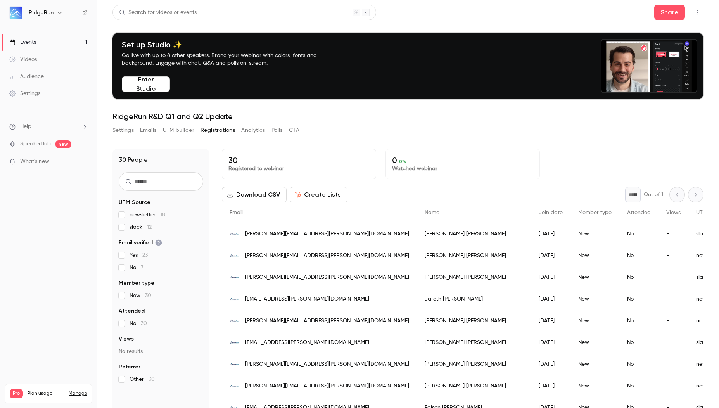
click at [256, 126] on button "Analytics" at bounding box center [253, 130] width 24 height 12
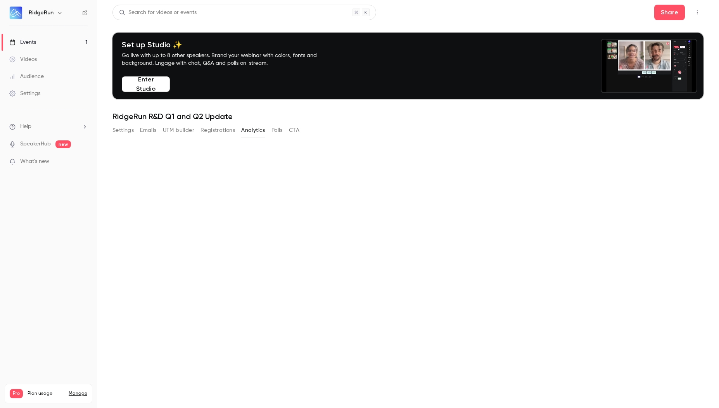
click at [214, 133] on button "Registrations" at bounding box center [217, 130] width 34 height 12
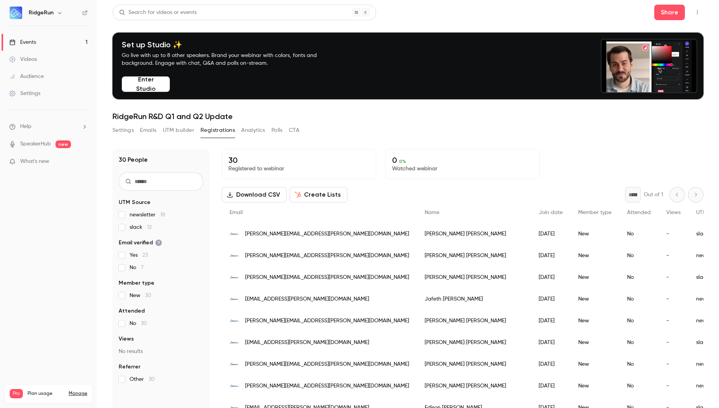
click at [246, 124] on button "Analytics" at bounding box center [253, 130] width 24 height 12
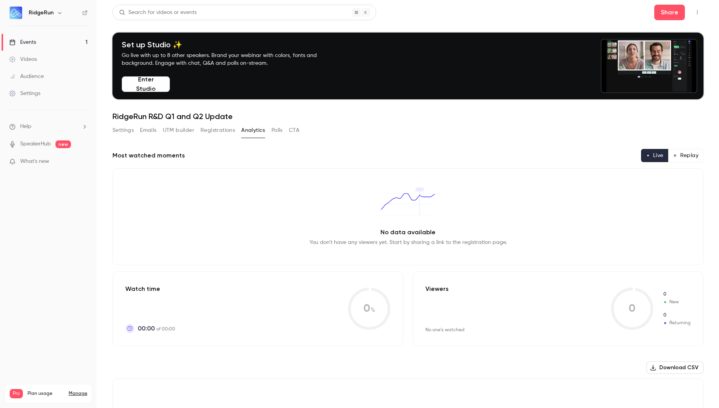
click at [210, 132] on button "Registrations" at bounding box center [217, 130] width 34 height 12
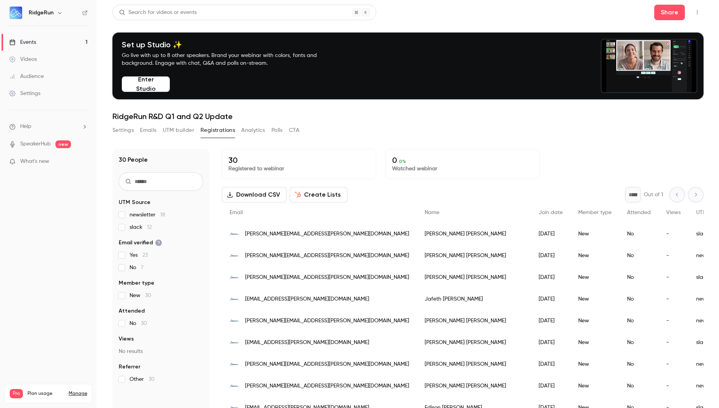
click at [125, 129] on button "Settings" at bounding box center [122, 130] width 21 height 12
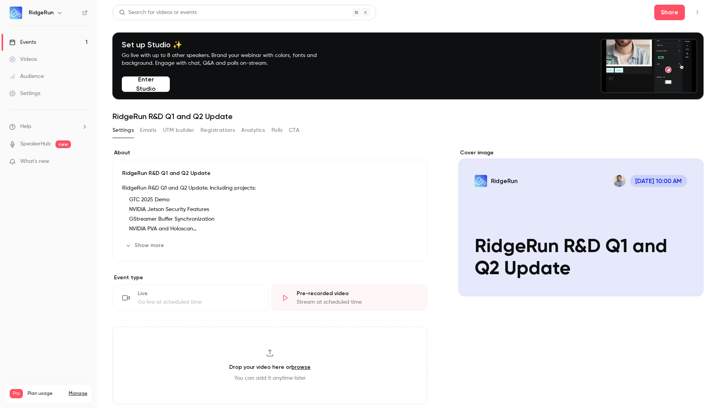
click at [155, 83] on button "Enter Studio" at bounding box center [146, 84] width 48 height 16
click at [151, 85] on button "Enter Studio" at bounding box center [146, 84] width 48 height 16
click at [26, 143] on link "SpeakerHub" at bounding box center [35, 144] width 31 height 8
drag, startPoint x: 48, startPoint y: 144, endPoint x: 83, endPoint y: 124, distance: 39.8
click at [85, 125] on ul "Help SpeakerHub new What's new" at bounding box center [48, 144] width 97 height 69
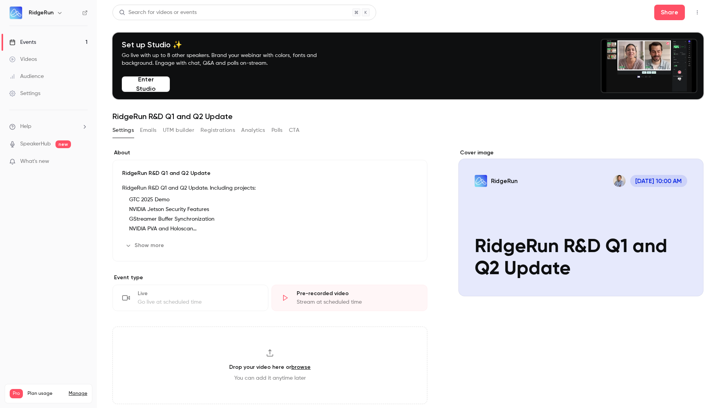
click at [83, 124] on icon "help-dropdown-opener" at bounding box center [84, 127] width 6 height 6
click at [136, 131] on li "Help center" at bounding box center [142, 142] width 91 height 24
click at [67, 121] on ul "Help SpeakerHub new What's new" at bounding box center [48, 144] width 97 height 69
click at [71, 123] on li "Help" at bounding box center [48, 126] width 78 height 8
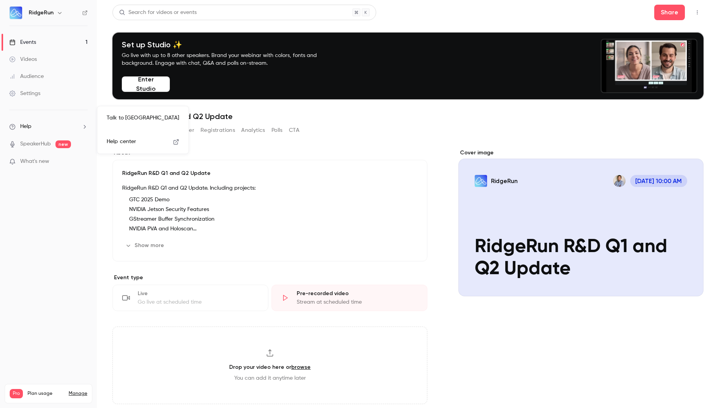
click at [134, 146] on link "Help center" at bounding box center [142, 141] width 85 height 21
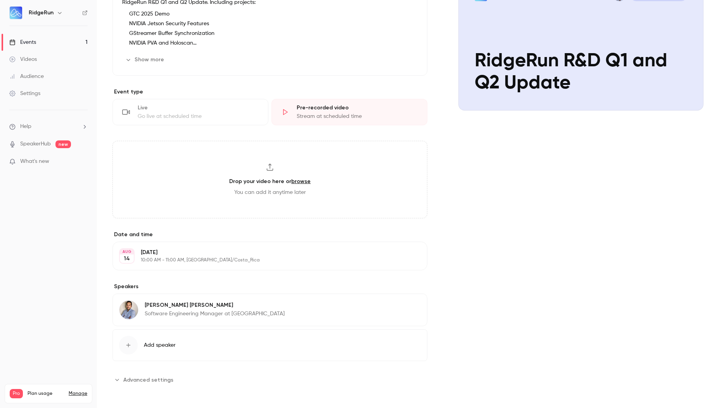
scroll to position [187, 0]
click at [219, 340] on button "Add speaker" at bounding box center [269, 344] width 315 height 32
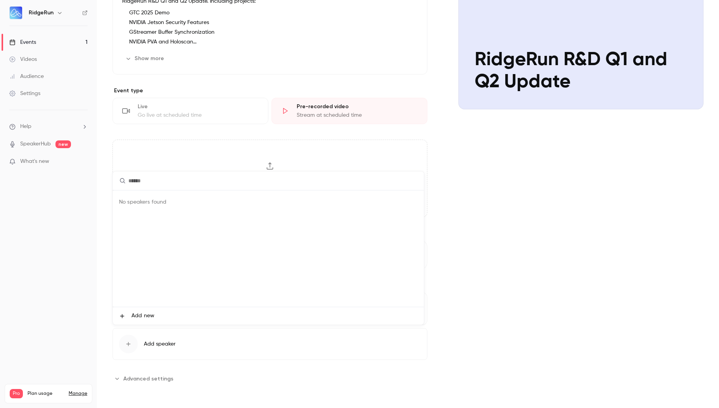
click at [152, 314] on span "Add new" at bounding box center [142, 316] width 23 height 8
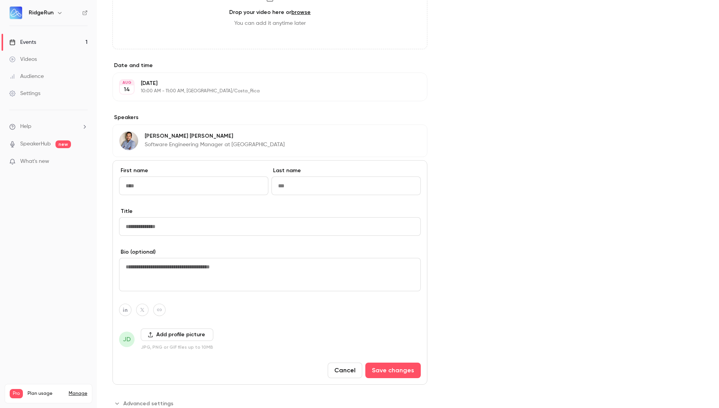
scroll to position [379, 0]
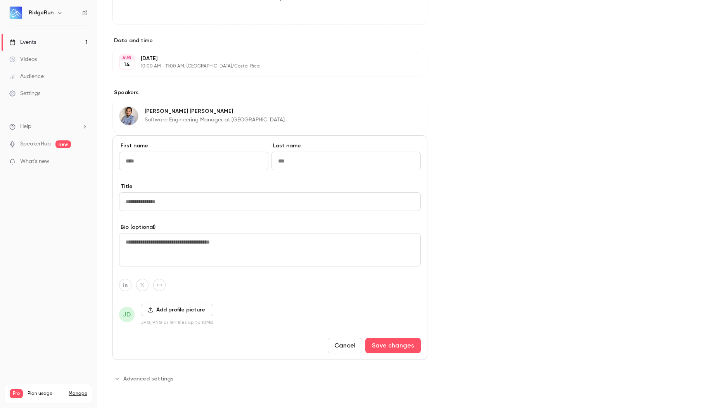
click at [152, 380] on span "Advanced settings" at bounding box center [148, 378] width 50 height 8
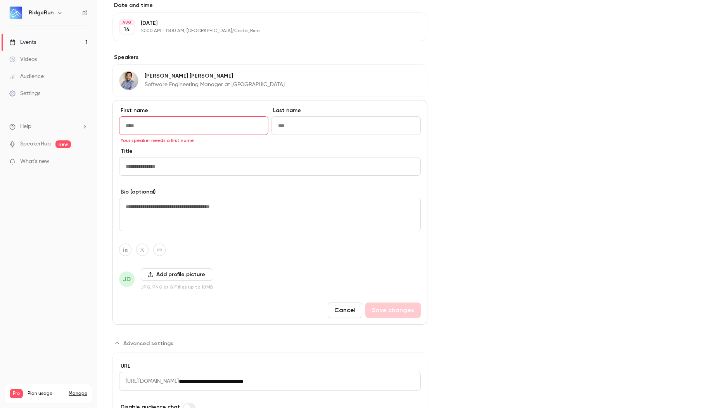
scroll to position [451, 0]
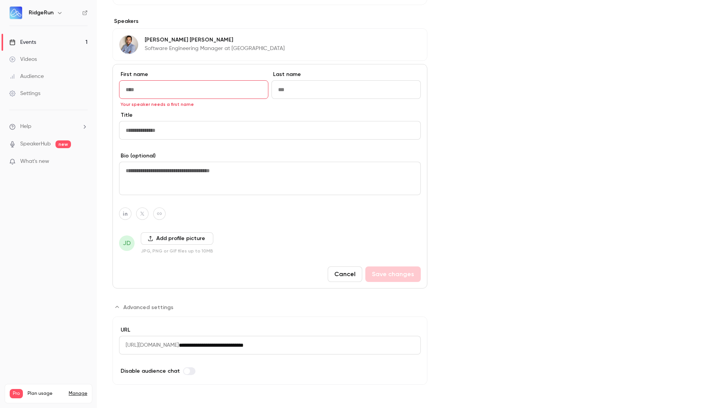
click at [133, 305] on span "Advanced settings" at bounding box center [148, 307] width 50 height 8
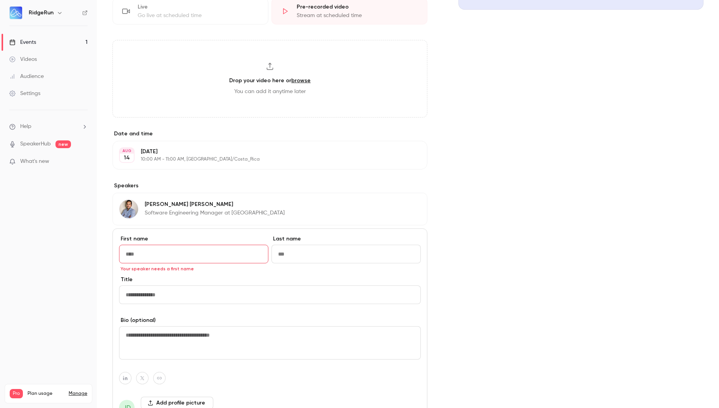
scroll to position [0, 0]
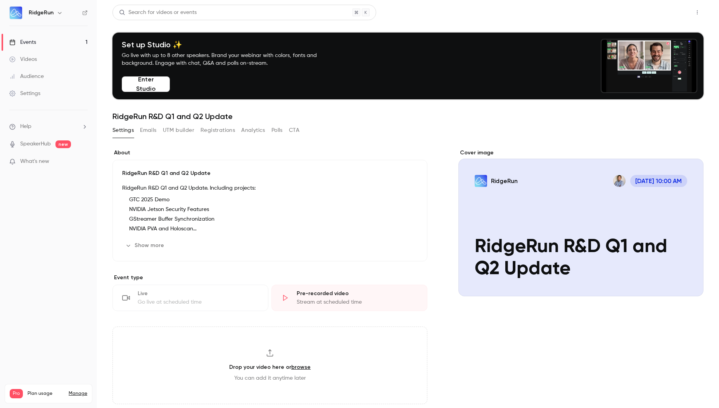
click at [663, 15] on button "Share" at bounding box center [669, 13] width 31 height 16
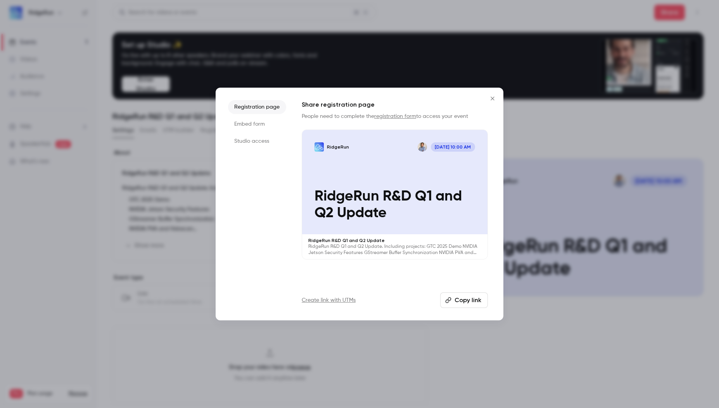
click at [258, 129] on li "Embed form" at bounding box center [257, 124] width 58 height 14
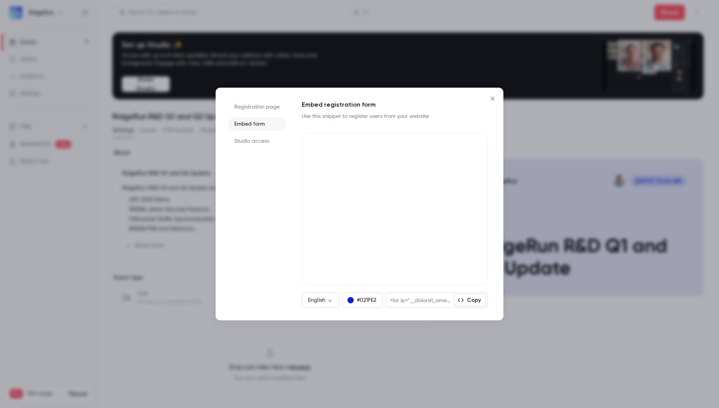
click at [257, 140] on li "Studio access" at bounding box center [257, 141] width 58 height 14
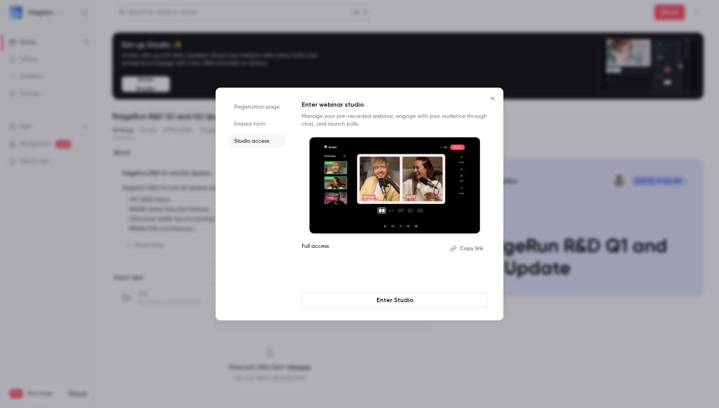
click at [488, 95] on button "Close" at bounding box center [493, 99] width 16 height 16
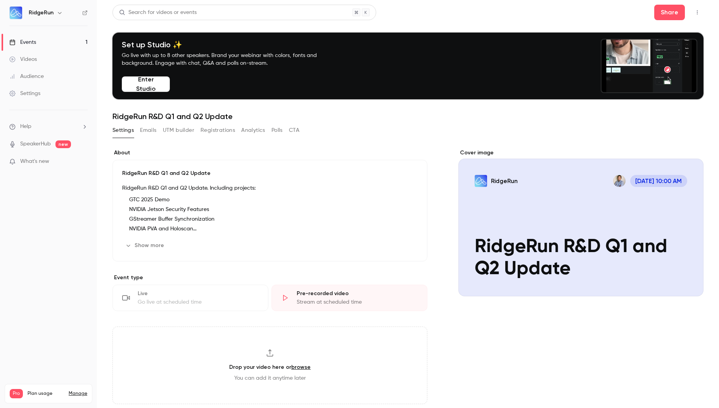
click at [141, 243] on button "Show more" at bounding box center [145, 245] width 47 height 12
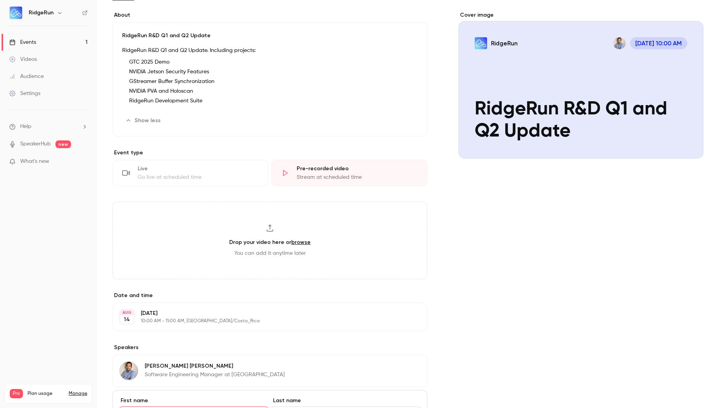
scroll to position [140, 0]
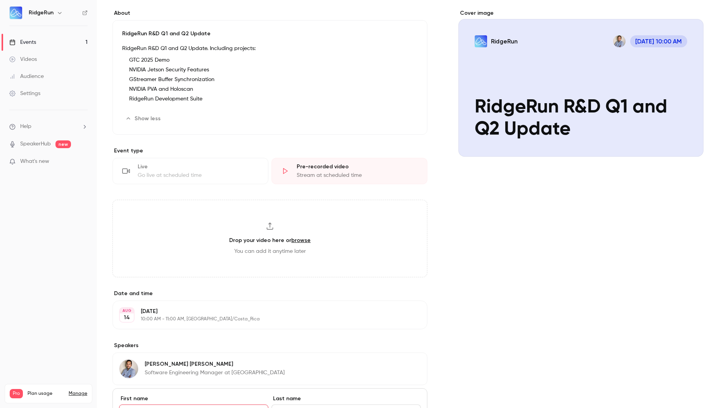
click at [197, 168] on div "Live" at bounding box center [198, 167] width 121 height 8
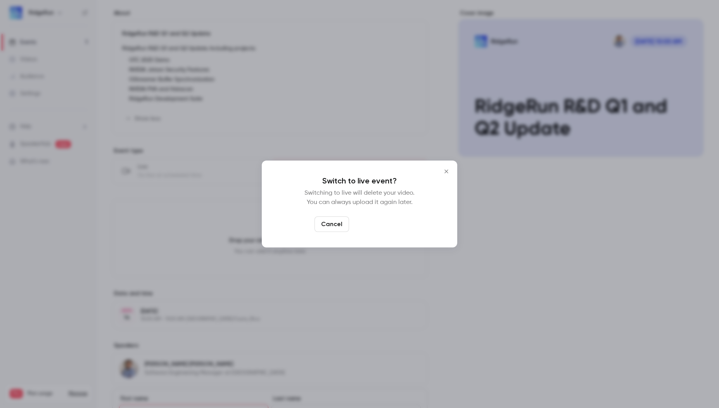
click at [389, 225] on button "Switch to live" at bounding box center [378, 224] width 52 height 16
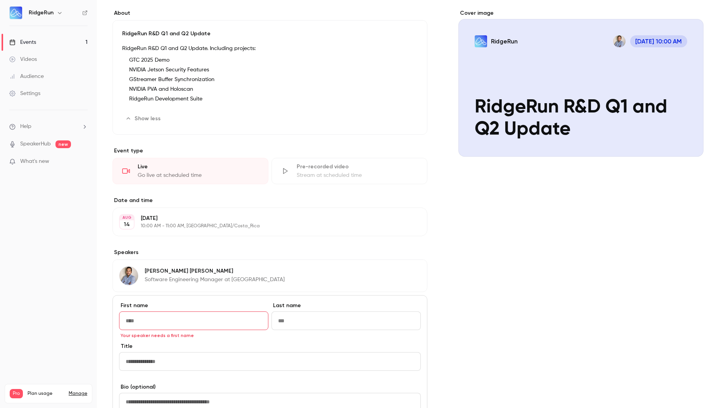
click at [377, 169] on div "Pre-recorded video" at bounding box center [357, 167] width 121 height 8
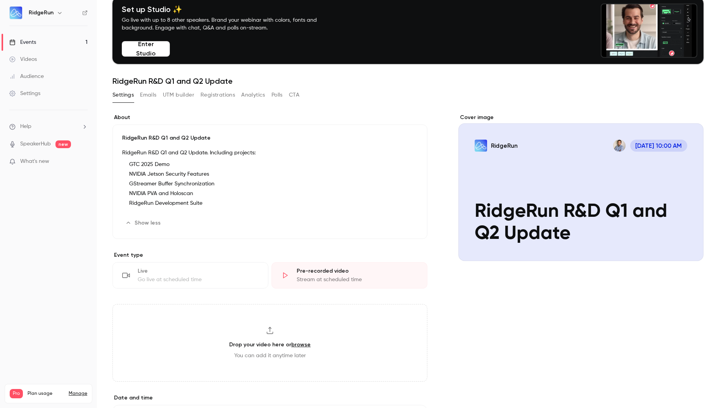
scroll to position [0, 0]
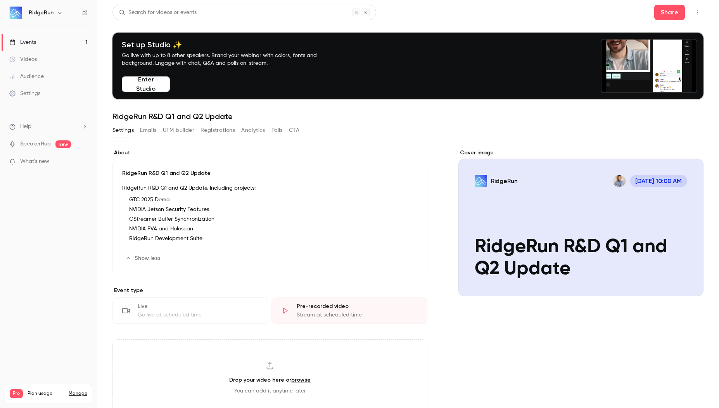
click at [47, 41] on link "Events 1" at bounding box center [48, 42] width 97 height 17
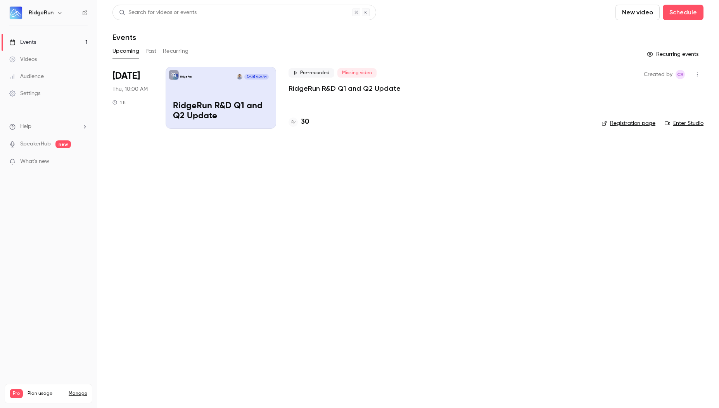
click at [642, 16] on button "New video" at bounding box center [637, 13] width 44 height 16
click at [556, 23] on div at bounding box center [359, 204] width 719 height 408
click at [680, 15] on button "Schedule" at bounding box center [682, 13] width 41 height 16
click at [662, 34] on div "One time event" at bounding box center [667, 34] width 59 height 8
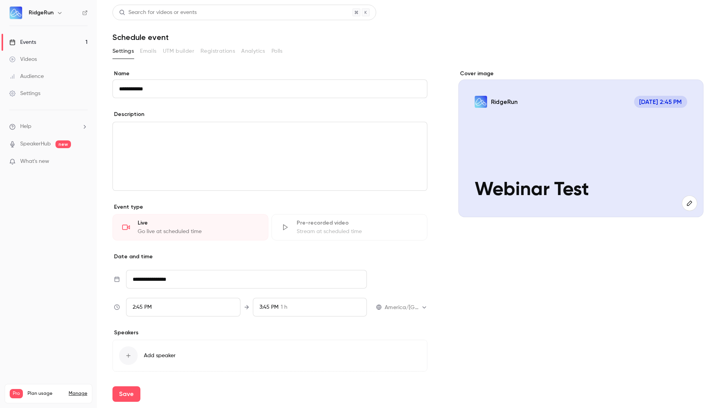
type input "**********"
click at [174, 142] on div "editor" at bounding box center [270, 156] width 314 height 68
click at [369, 231] on div "Stream at scheduled time" at bounding box center [357, 232] width 121 height 8
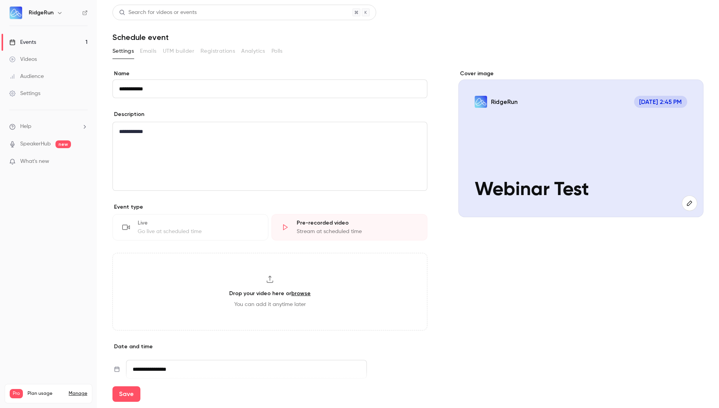
click at [257, 293] on h3 "Drop your video here or browse" at bounding box center [269, 293] width 81 height 8
type input "**********"
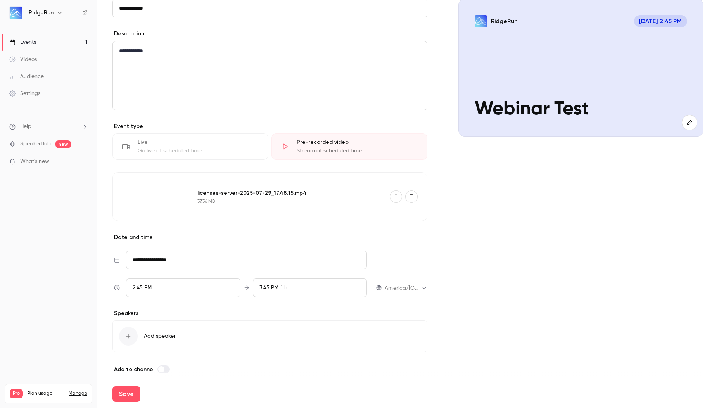
scroll to position [87, 0]
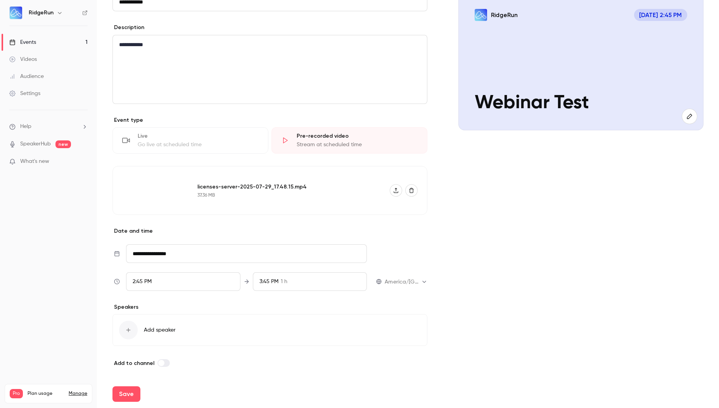
click at [188, 285] on div "2:45 PM" at bounding box center [183, 281] width 114 height 19
click at [157, 191] on div "6:00 PM" at bounding box center [182, 191] width 99 height 8
click at [556, 314] on div at bounding box center [359, 204] width 719 height 408
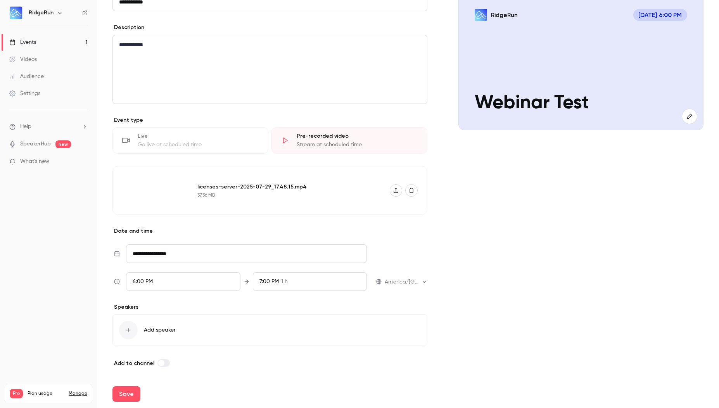
click at [162, 335] on div "Add speaker" at bounding box center [269, 330] width 315 height 32
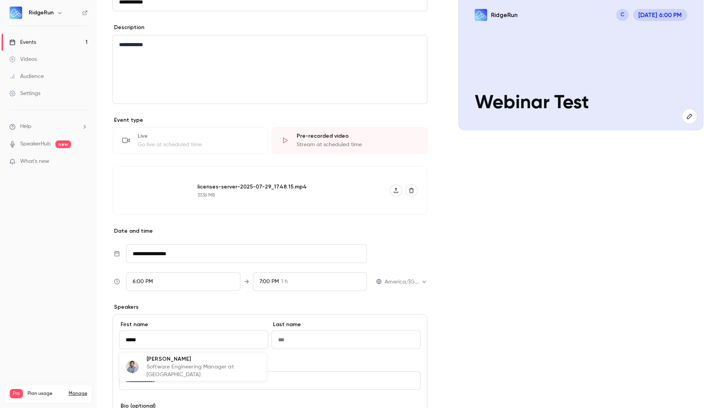
type input "******"
click at [245, 362] on div "[PERSON_NAME] Software Engineering Manager at [GEOGRAPHIC_DATA]" at bounding box center [204, 367] width 114 height 24
type input "*********"
type input "**********"
type input "******"
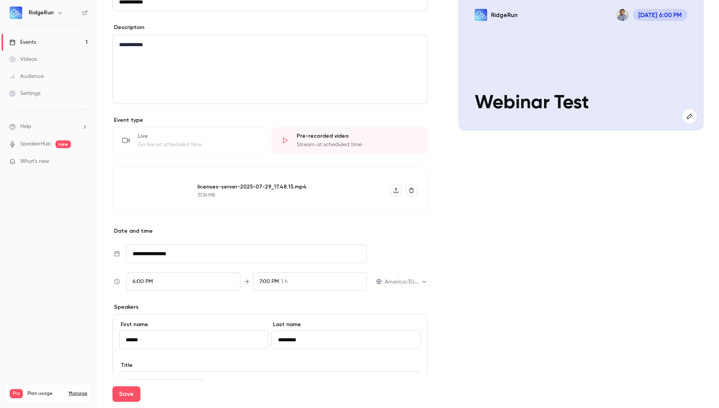
click at [558, 309] on div "Cover image RidgeRun [DATE] 6:00 PM Webinar Test" at bounding box center [580, 287] width 245 height 609
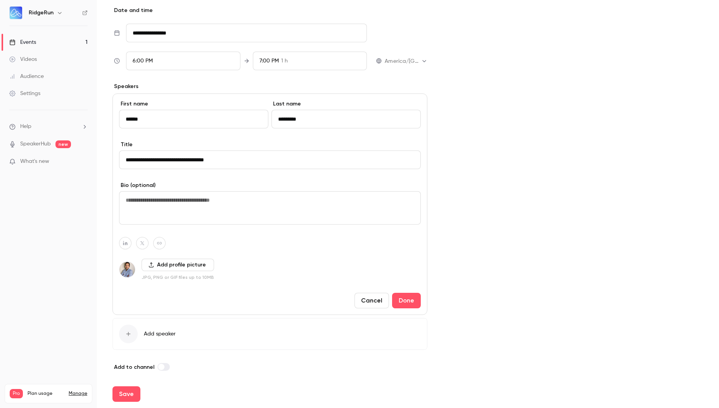
scroll to position [311, 0]
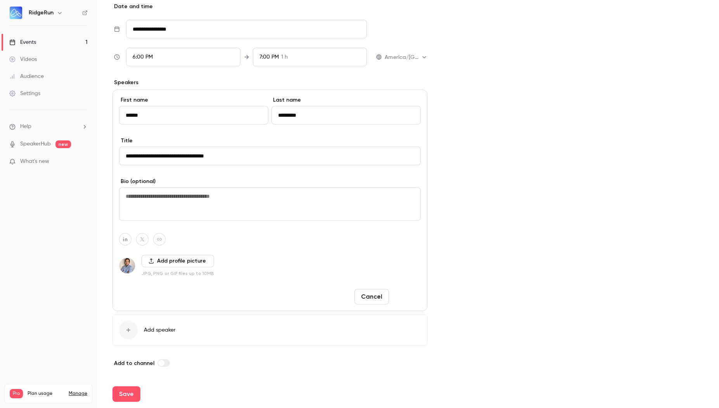
click at [409, 298] on button "Done" at bounding box center [406, 297] width 29 height 16
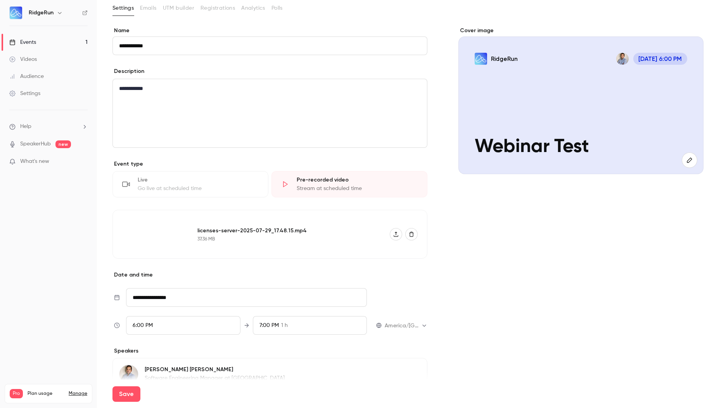
scroll to position [0, 0]
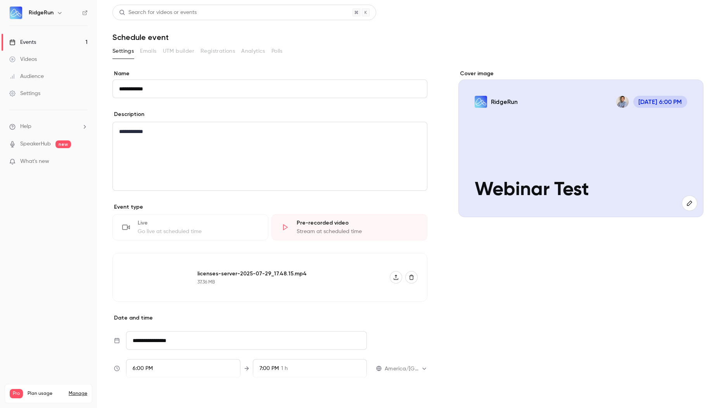
click at [121, 391] on button "Save" at bounding box center [126, 394] width 28 height 16
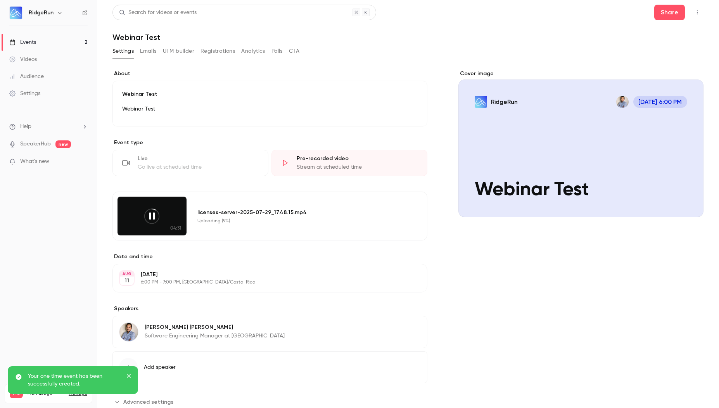
click at [213, 50] on button "Registrations" at bounding box center [217, 51] width 34 height 12
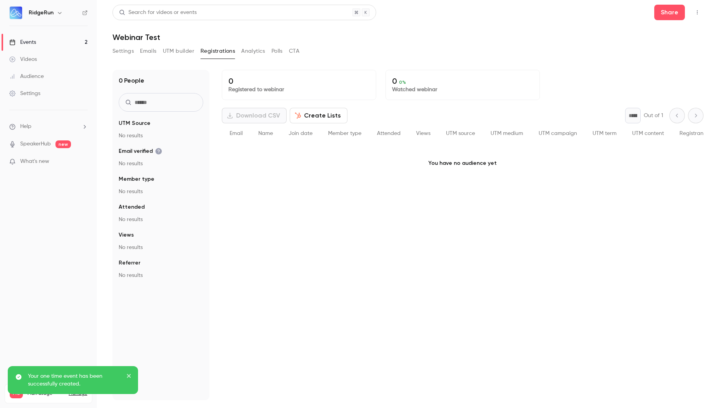
click at [123, 50] on button "Settings" at bounding box center [122, 51] width 21 height 12
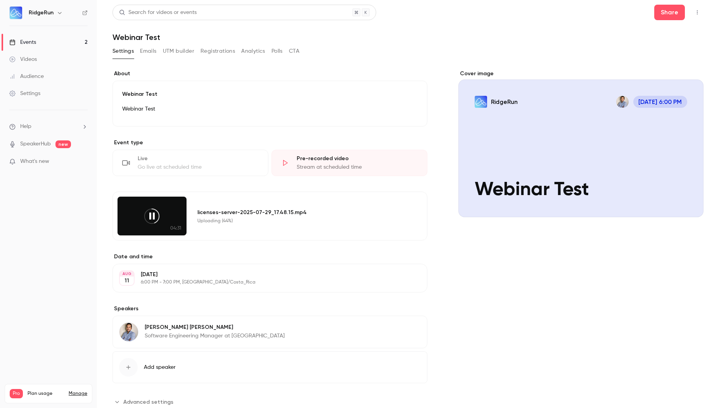
click at [213, 52] on button "Registrations" at bounding box center [217, 51] width 34 height 12
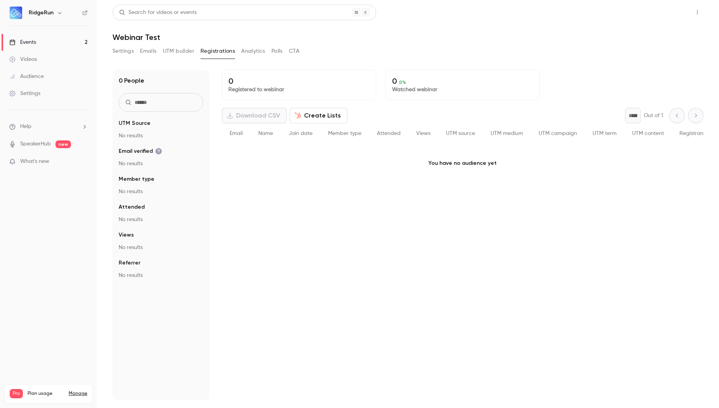
click at [669, 15] on button "Share" at bounding box center [669, 13] width 31 height 16
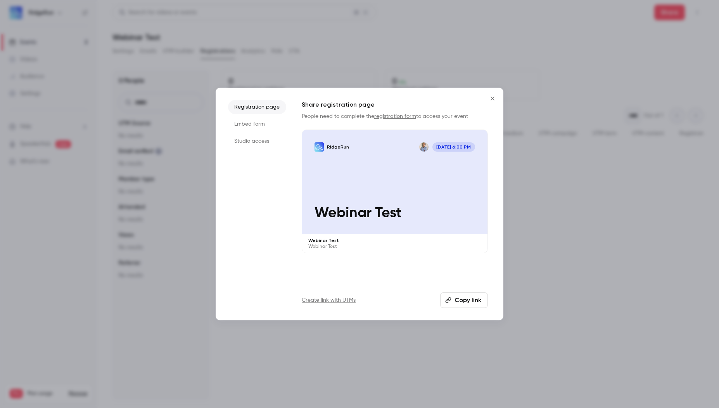
click at [466, 297] on button "Copy link" at bounding box center [464, 300] width 48 height 16
click at [492, 96] on icon "Close" at bounding box center [492, 98] width 9 height 6
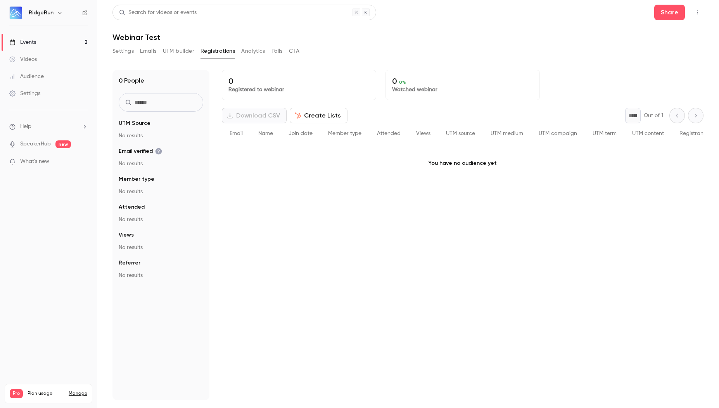
click at [119, 49] on button "Settings" at bounding box center [122, 51] width 21 height 12
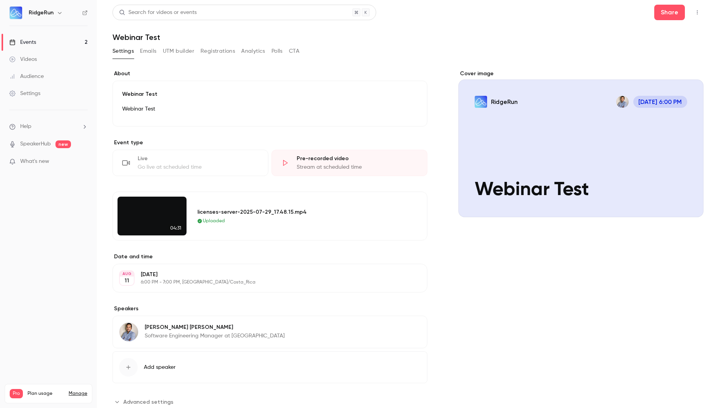
click at [207, 167] on div "Go live at scheduled time" at bounding box center [198, 167] width 121 height 8
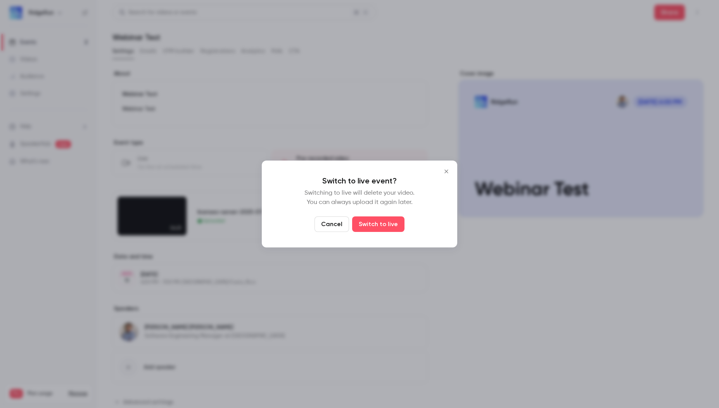
click at [320, 222] on button "Cancel" at bounding box center [331, 224] width 34 height 16
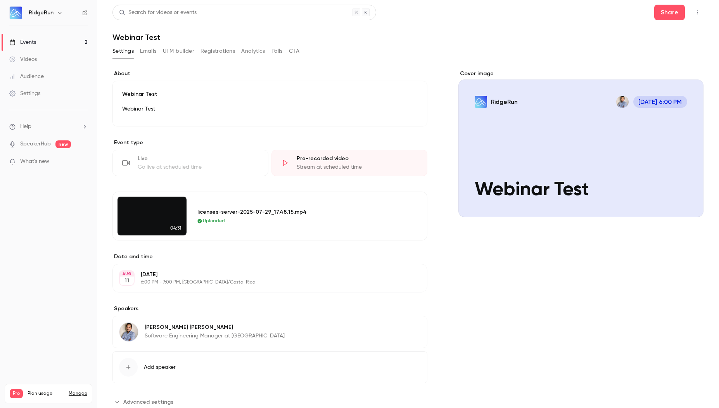
click at [692, 6] on div "Share" at bounding box center [678, 13] width 49 height 16
click at [692, 9] on button "button" at bounding box center [697, 12] width 12 height 12
click at [651, 47] on li "Enter Studio" at bounding box center [655, 52] width 84 height 20
click at [188, 166] on div "Go live at scheduled time" at bounding box center [198, 167] width 121 height 8
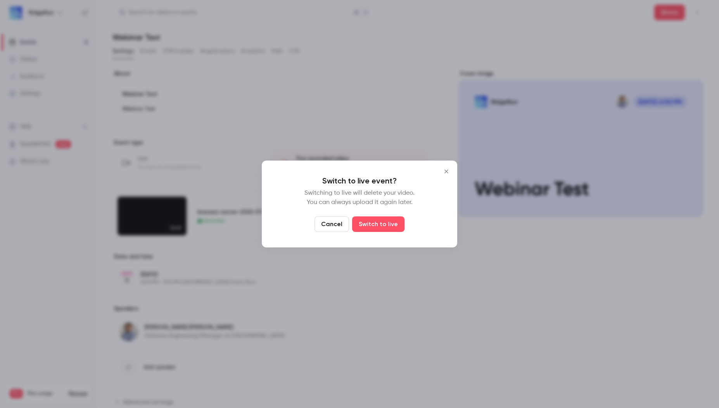
click at [447, 171] on icon "Close" at bounding box center [446, 171] width 9 height 6
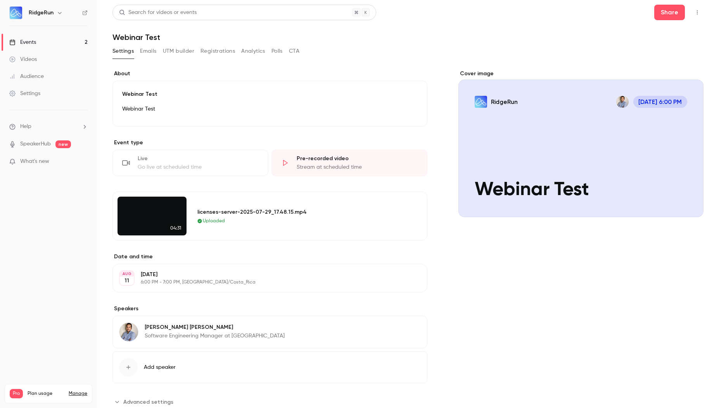
click at [152, 53] on button "Emails" at bounding box center [148, 51] width 16 height 12
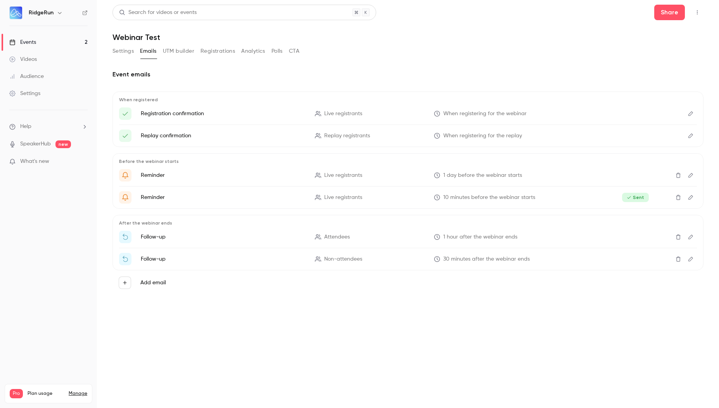
click at [297, 49] on button "CTA" at bounding box center [294, 51] width 10 height 12
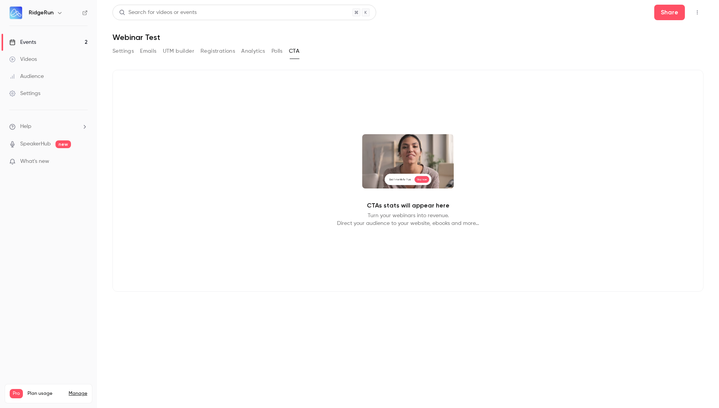
click at [278, 52] on button "Polls" at bounding box center [276, 51] width 11 height 12
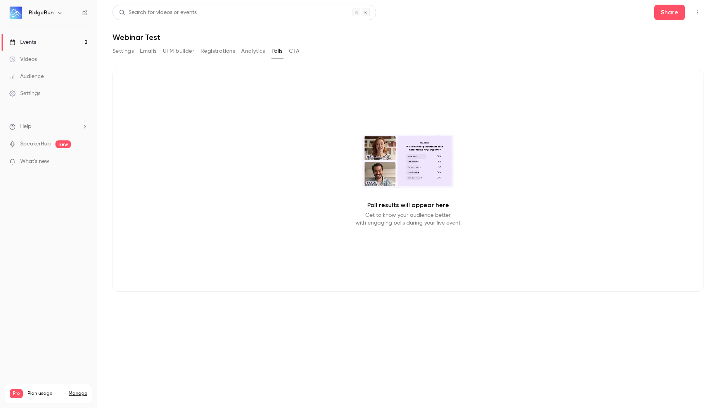
click at [248, 50] on button "Analytics" at bounding box center [253, 51] width 24 height 12
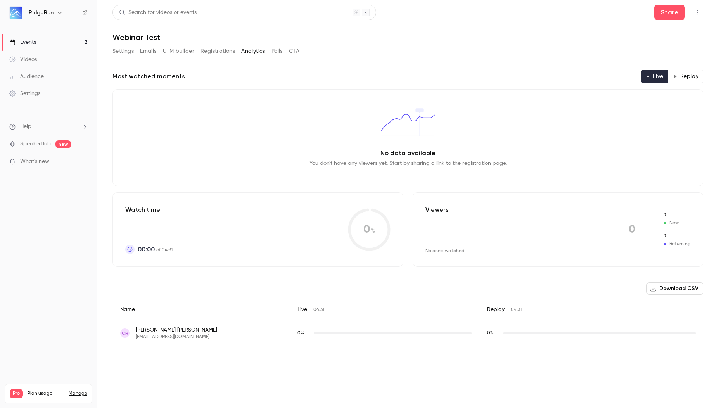
click at [150, 50] on button "Emails" at bounding box center [148, 51] width 16 height 12
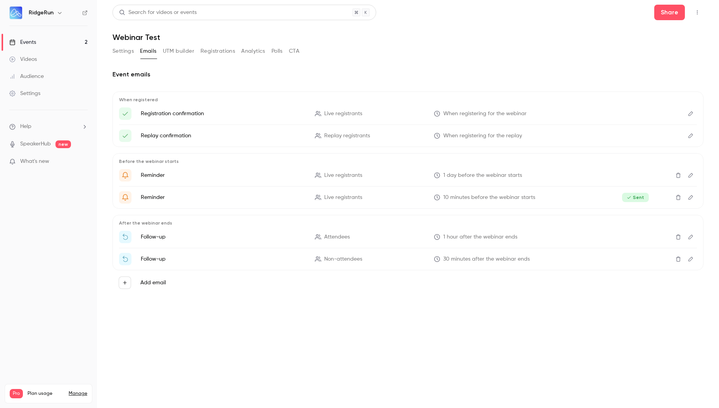
click at [128, 47] on button "Settings" at bounding box center [122, 51] width 21 height 12
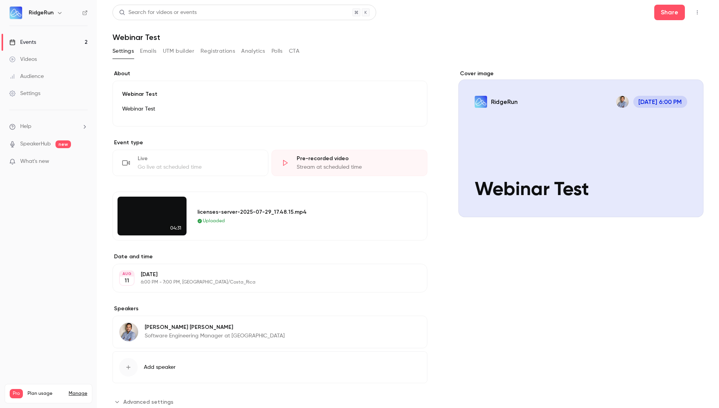
scroll to position [23, 0]
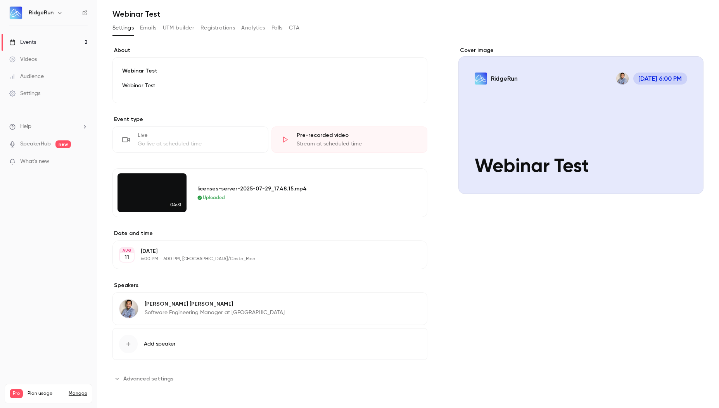
click at [402, 252] on button "Edit" at bounding box center [406, 254] width 28 height 12
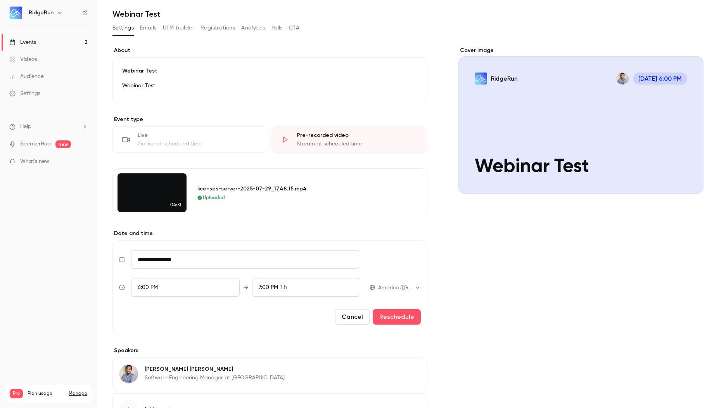
click at [570, 288] on div "Cover image RidgeRun [DATE] 6:00 PM Webinar Test" at bounding box center [580, 248] width 245 height 403
click at [351, 316] on button "Cancel" at bounding box center [352, 317] width 34 height 16
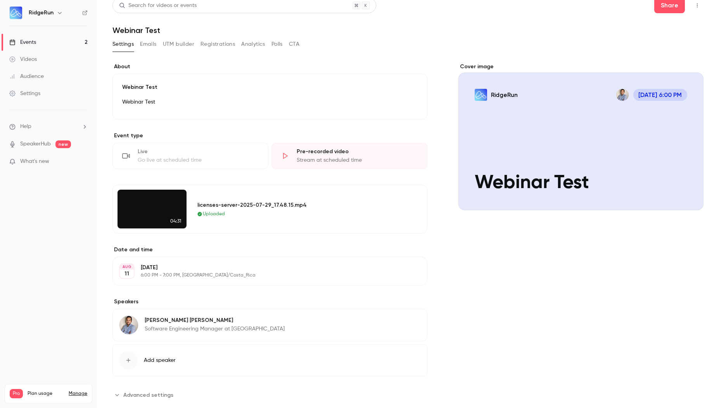
scroll to position [0, 0]
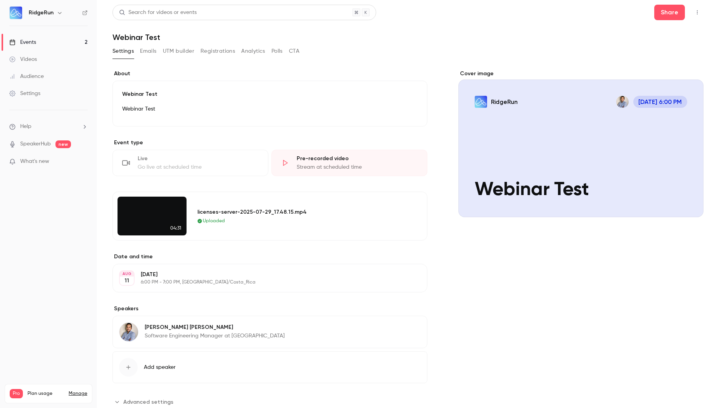
click at [190, 166] on div "Go live at scheduled time" at bounding box center [198, 167] width 121 height 8
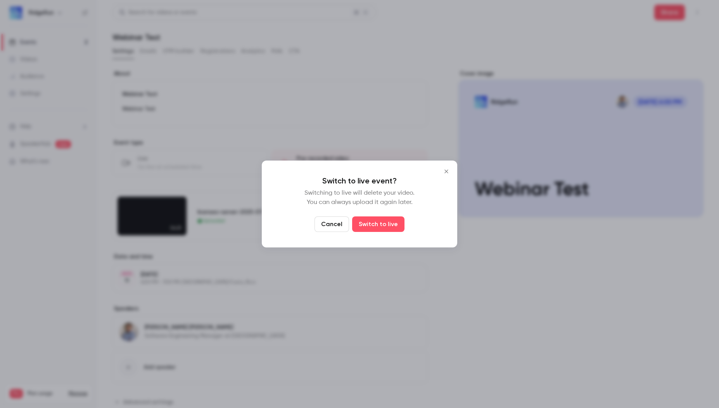
click at [444, 171] on icon "Close" at bounding box center [446, 171] width 9 height 6
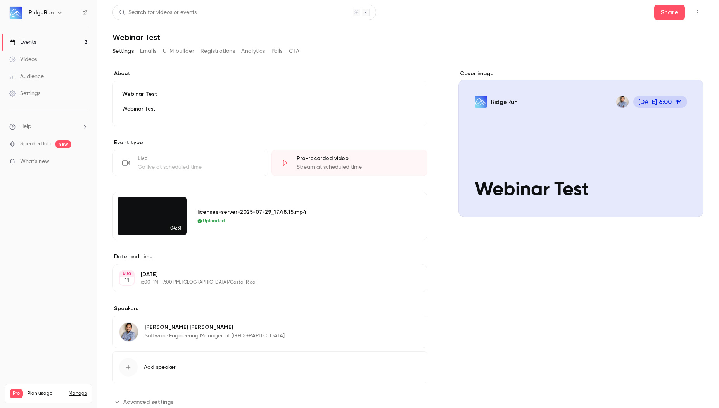
click at [625, 123] on div "Cover image" at bounding box center [580, 143] width 245 height 147
click at [0, 0] on input "RidgeRun [DATE] 6:00 PM Webinar Test" at bounding box center [0, 0] width 0 height 0
click at [576, 129] on div "Cover image" at bounding box center [580, 143] width 245 height 147
click at [0, 0] on input "RidgeRun [DATE] 6:00 PM Webinar Test" at bounding box center [0, 0] width 0 height 0
click at [568, 162] on div "Cover image" at bounding box center [580, 143] width 245 height 147
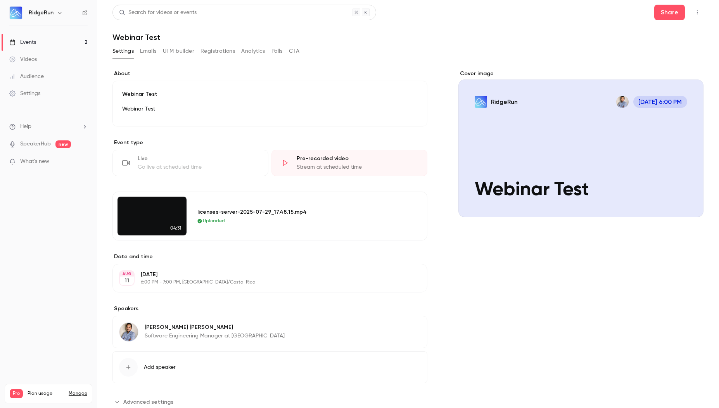
click at [0, 0] on input "RidgeRun [DATE] 6:00 PM Webinar Test" at bounding box center [0, 0] width 0 height 0
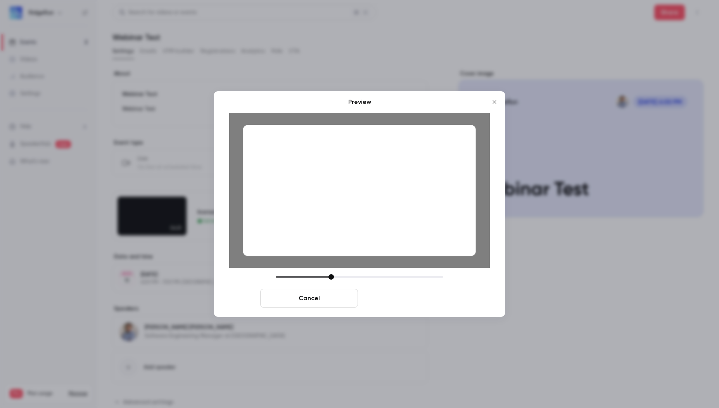
click at [392, 300] on button "Save cover" at bounding box center [410, 298] width 98 height 19
click at [430, 300] on button "Save cover" at bounding box center [410, 298] width 98 height 19
click at [493, 100] on icon "Close" at bounding box center [494, 102] width 9 height 6
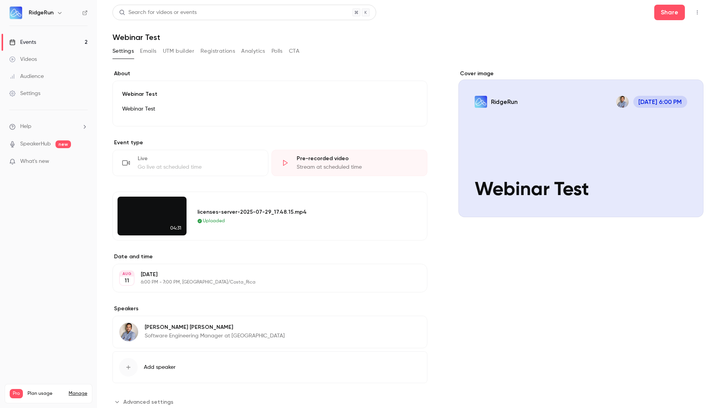
click at [575, 132] on div "Cover image" at bounding box center [580, 143] width 245 height 147
click at [0, 0] on input "RidgeRun [DATE] 6:00 PM Webinar Test" at bounding box center [0, 0] width 0 height 0
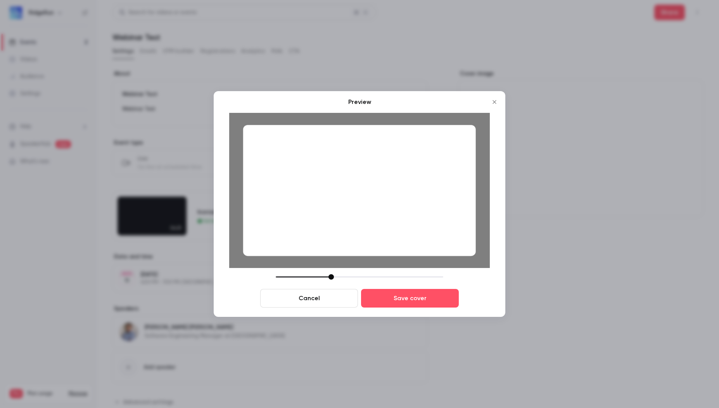
drag, startPoint x: 401, startPoint y: 187, endPoint x: 370, endPoint y: 187, distance: 31.0
click at [370, 187] on div at bounding box center [359, 190] width 233 height 131
click at [327, 276] on div at bounding box center [359, 276] width 167 height 5
drag, startPoint x: 312, startPoint y: 272, endPoint x: 323, endPoint y: 271, distance: 10.1
click at [323, 271] on div "Preview Cancel Save cover" at bounding box center [359, 202] width 260 height 210
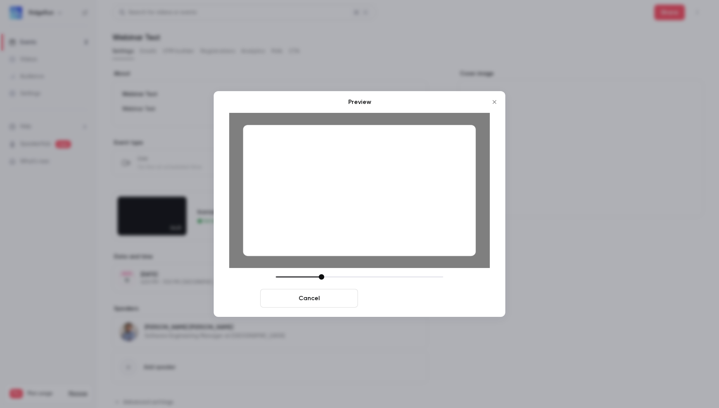
click at [404, 298] on button "Save cover" at bounding box center [410, 298] width 98 height 19
click at [426, 302] on button "Save cover" at bounding box center [410, 298] width 98 height 19
click at [426, 301] on button "Save cover" at bounding box center [410, 298] width 98 height 19
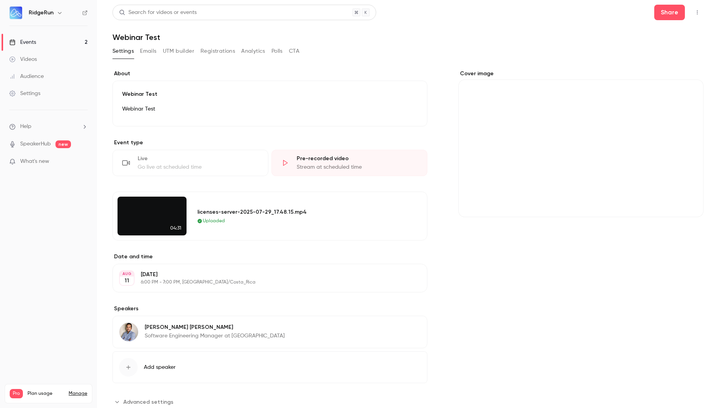
drag, startPoint x: 324, startPoint y: 276, endPoint x: 392, endPoint y: 269, distance: 68.9
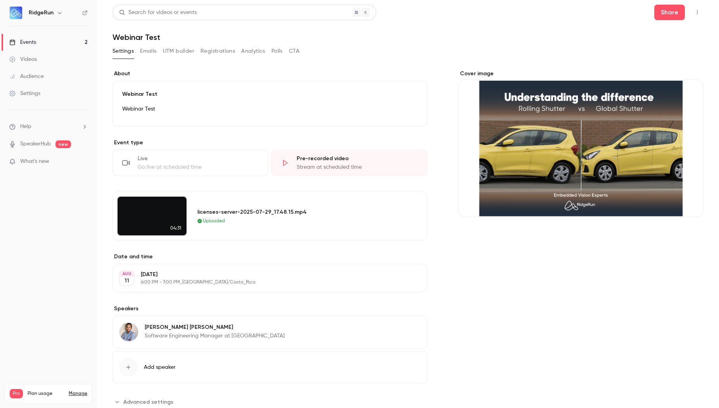
click at [636, 126] on div "Cover image" at bounding box center [580, 143] width 245 height 147
click at [0, 0] on input "Cover image" at bounding box center [0, 0] width 0 height 0
click at [685, 202] on icon "Cover image" at bounding box center [689, 203] width 9 height 6
click at [643, 259] on div "Cover image" at bounding box center [580, 239] width 245 height 338
click at [140, 52] on button "Emails" at bounding box center [148, 51] width 16 height 12
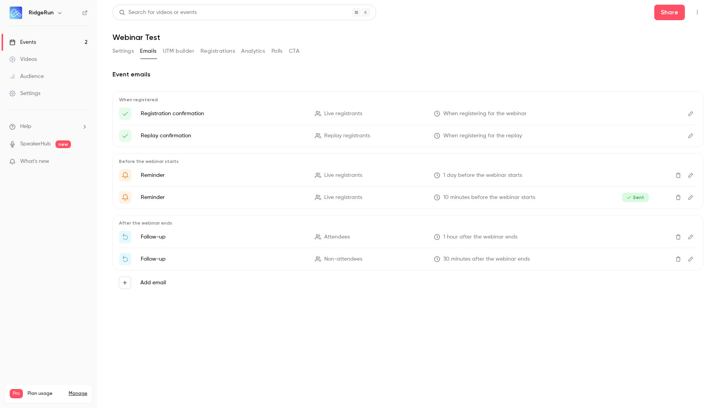
click at [60, 40] on link "Events 2" at bounding box center [48, 42] width 97 height 17
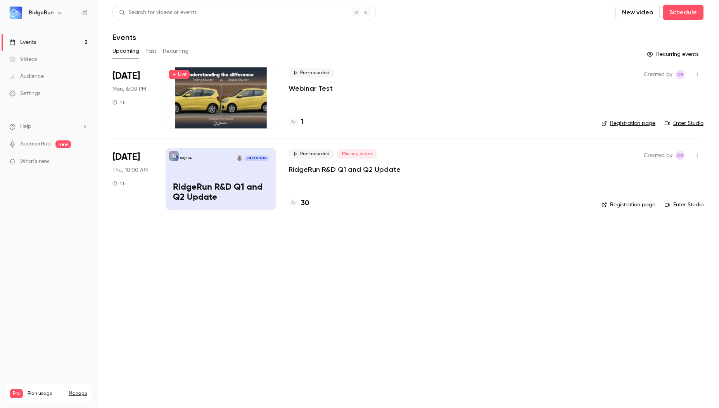
click at [687, 124] on link "Enter Studio" at bounding box center [683, 123] width 39 height 8
click at [221, 82] on div at bounding box center [221, 98] width 110 height 62
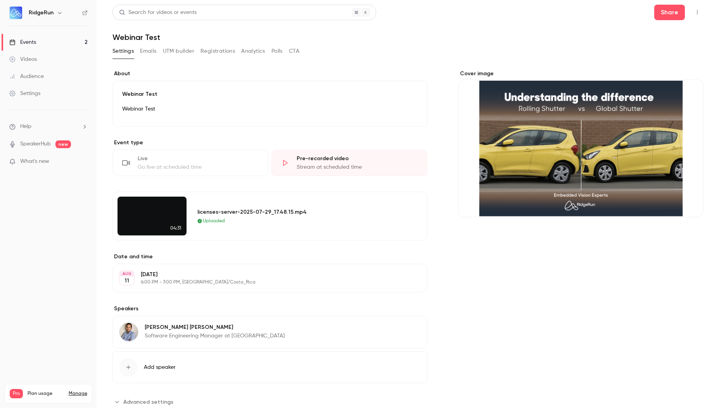
click at [178, 156] on div "Live" at bounding box center [198, 159] width 121 height 8
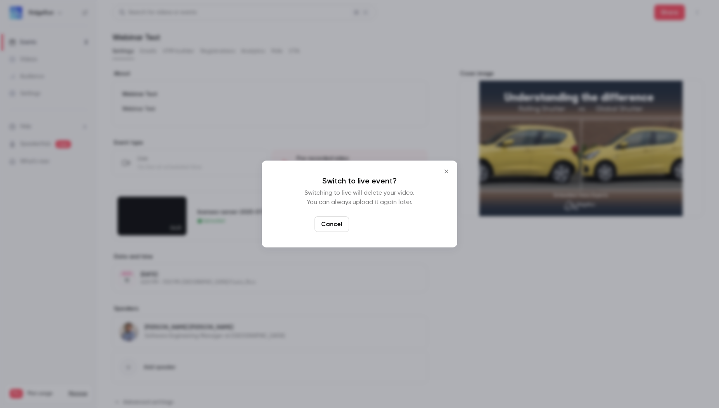
click at [378, 219] on button "Switch to live" at bounding box center [378, 224] width 52 height 16
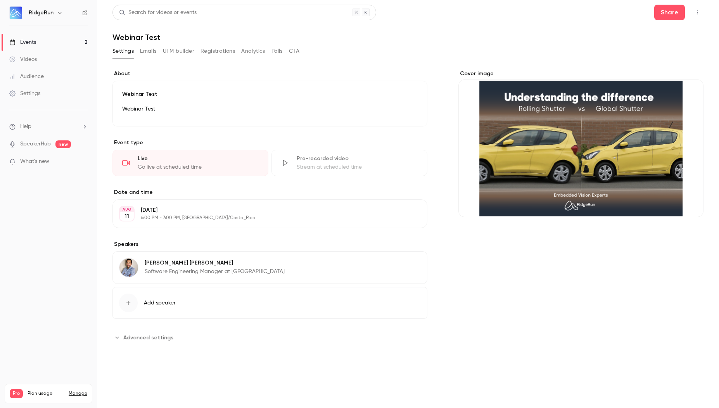
click at [59, 38] on link "Events 2" at bounding box center [48, 42] width 97 height 17
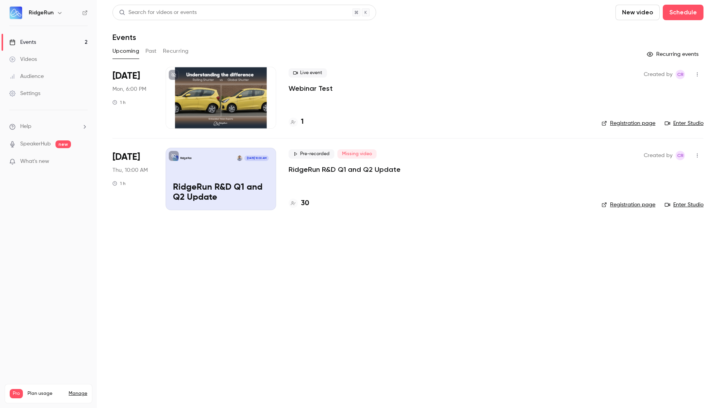
click at [202, 90] on div at bounding box center [221, 98] width 110 height 62
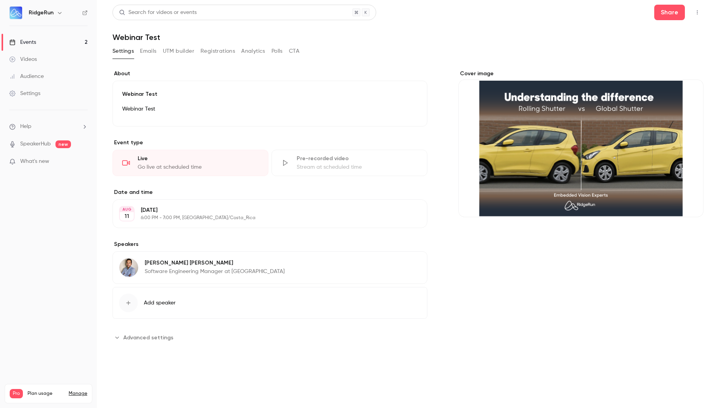
click at [334, 167] on div "Stream at scheduled time" at bounding box center [357, 167] width 121 height 8
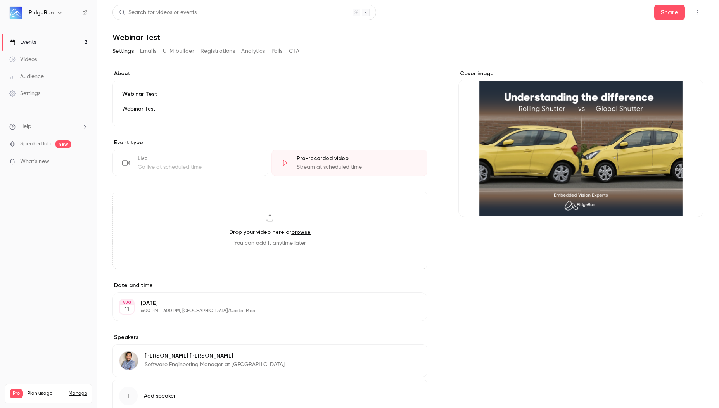
click at [184, 167] on div "Go live at scheduled time" at bounding box center [198, 167] width 121 height 8
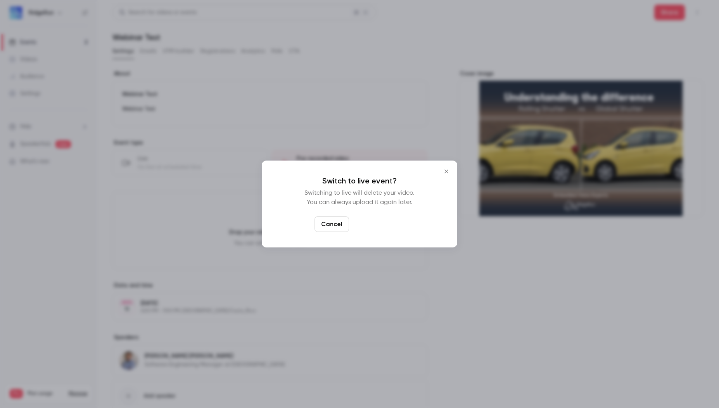
click at [390, 221] on button "Switch to live" at bounding box center [378, 224] width 52 height 16
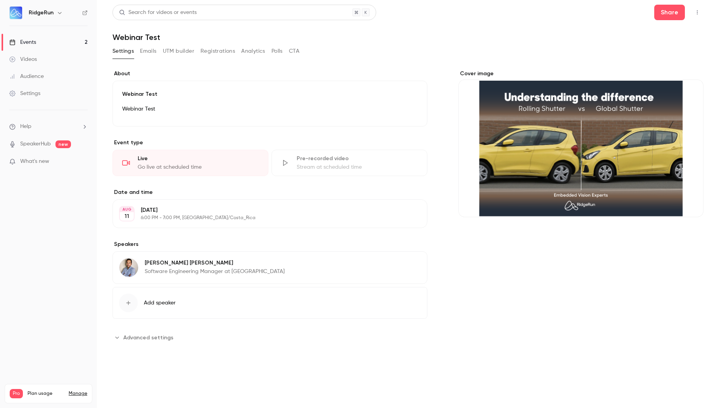
click at [216, 216] on p "6:00 PM - 7:00 PM, [GEOGRAPHIC_DATA]/Costa_Rica" at bounding box center [263, 218] width 245 height 6
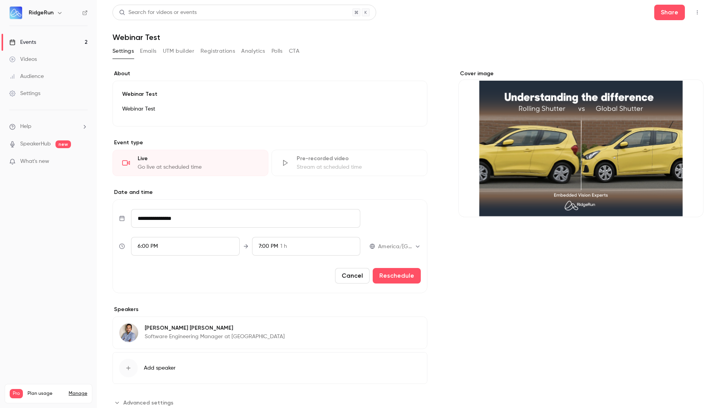
click at [199, 249] on div "6:00 PM" at bounding box center [185, 246] width 109 height 19
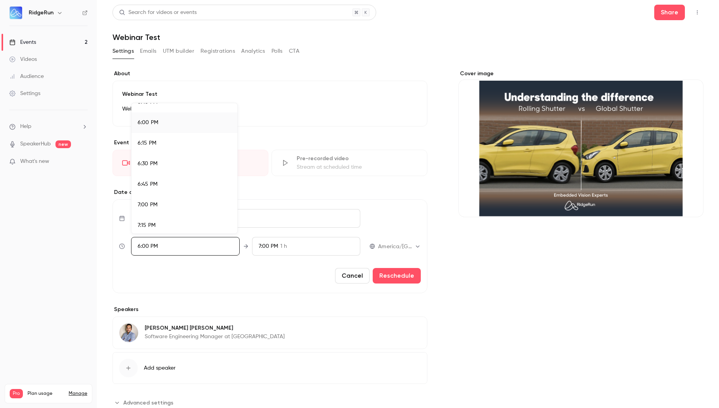
scroll to position [1471, 0]
click at [178, 146] on li "6:15 PM" at bounding box center [184, 142] width 106 height 21
click at [180, 123] on div "6:00 PM" at bounding box center [184, 121] width 93 height 8
click at [399, 278] on div at bounding box center [359, 204] width 719 height 408
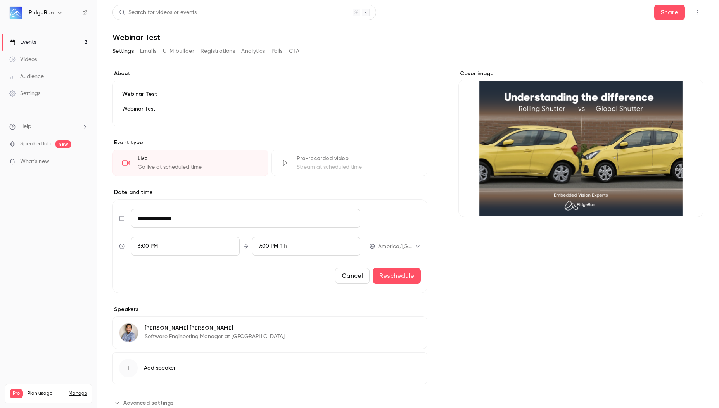
click at [398, 278] on button "Reschedule" at bounding box center [397, 276] width 48 height 16
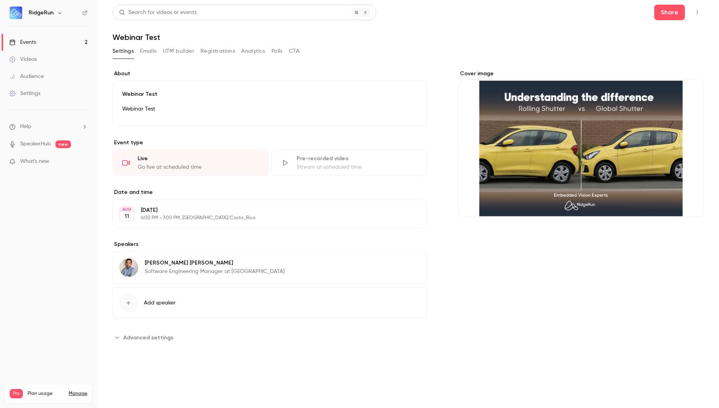
click at [147, 50] on button "Emails" at bounding box center [148, 51] width 16 height 12
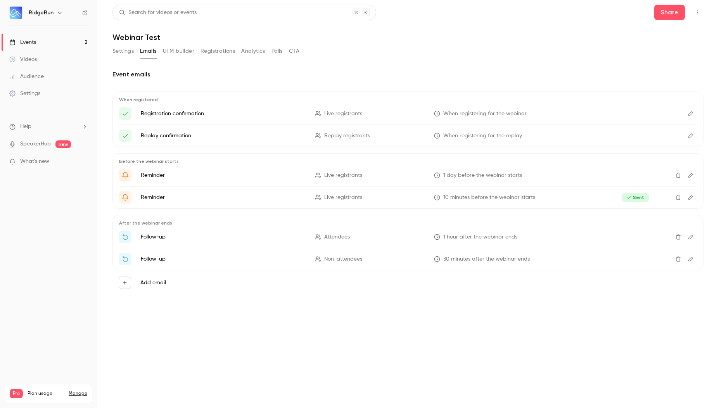
click at [119, 53] on button "Settings" at bounding box center [122, 51] width 21 height 12
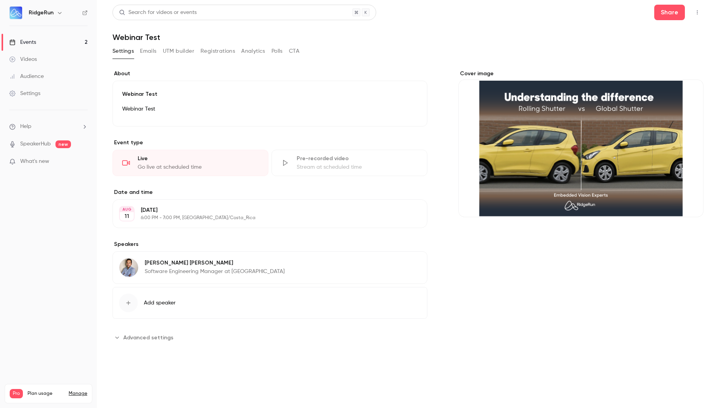
click at [47, 43] on link "Events 2" at bounding box center [48, 42] width 97 height 17
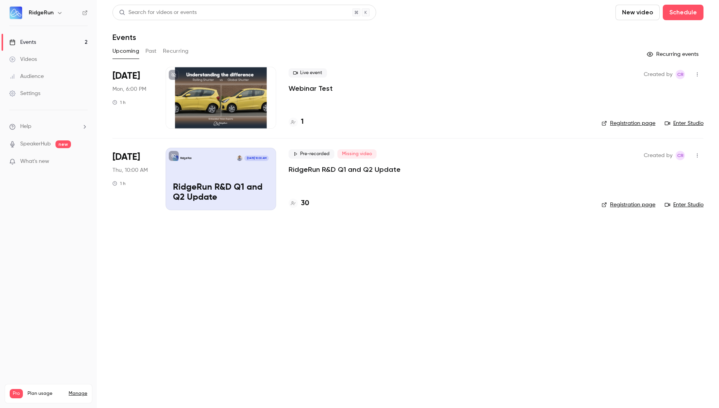
click at [691, 124] on link "Enter Studio" at bounding box center [683, 123] width 39 height 8
click at [153, 51] on button "Past" at bounding box center [150, 51] width 11 height 12
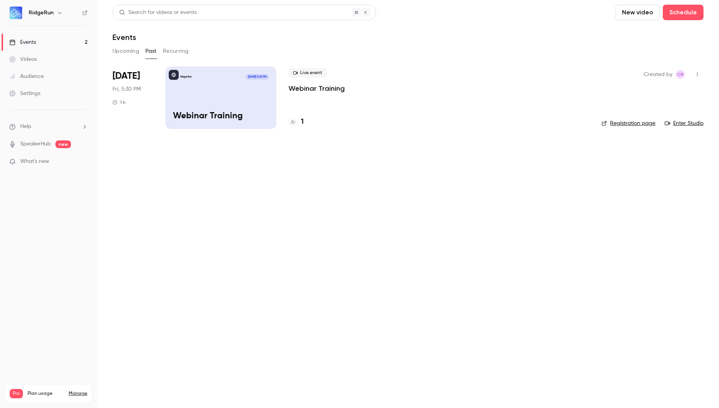
click at [119, 50] on button "Upcoming" at bounding box center [125, 51] width 27 height 12
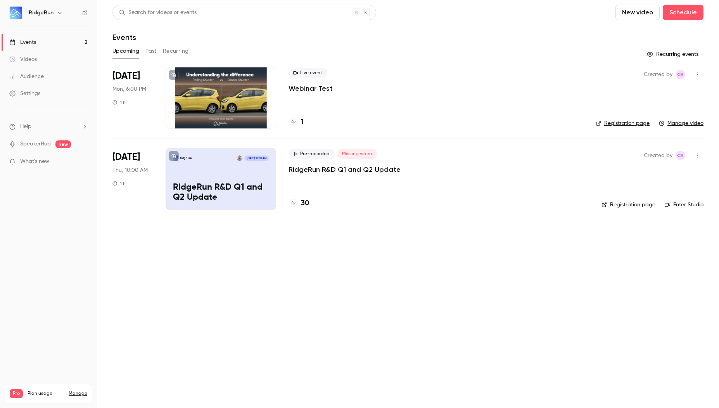
click at [229, 96] on div at bounding box center [221, 98] width 110 height 62
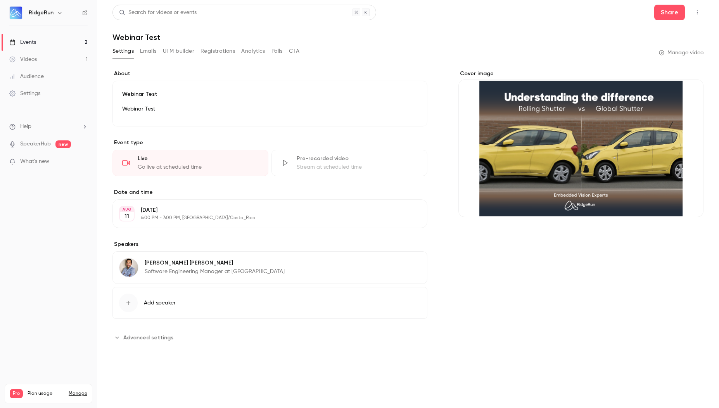
click at [691, 54] on link "Manage video" at bounding box center [681, 53] width 45 height 8
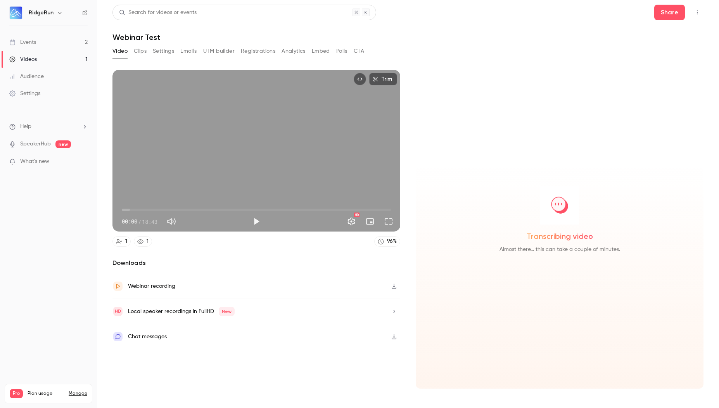
click at [394, 290] on button "button" at bounding box center [394, 286] width 12 height 12
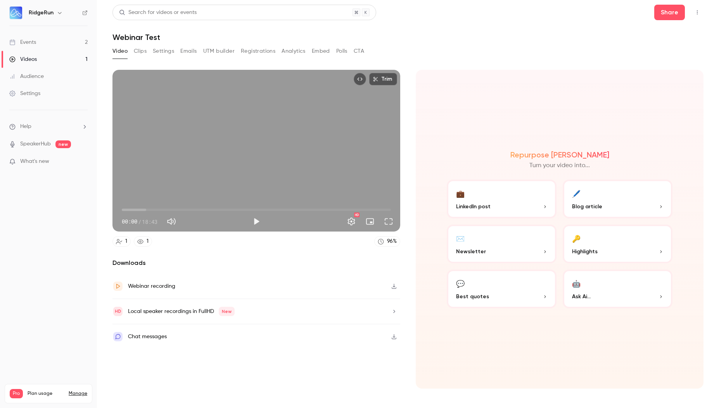
click at [46, 43] on link "Events 2" at bounding box center [48, 42] width 97 height 17
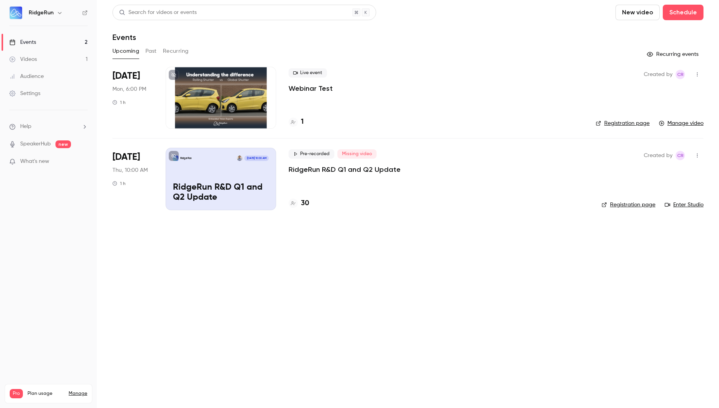
click at [209, 171] on div "RidgeRun [DATE] 10:00 AM RidgeRun R&D Q1 and Q2 Update" at bounding box center [221, 179] width 110 height 62
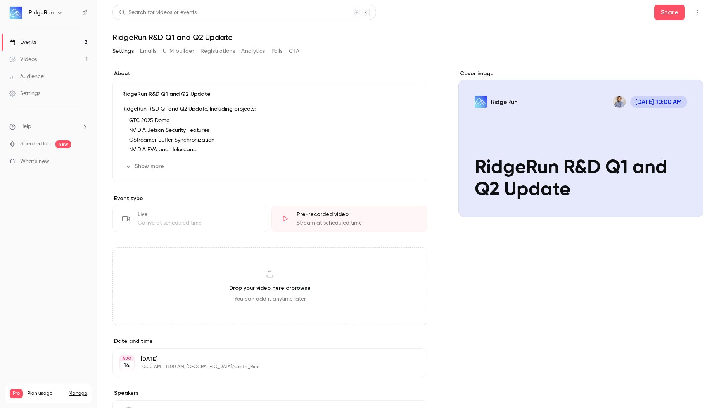
click at [183, 224] on div "Go live at scheduled time" at bounding box center [198, 223] width 121 height 8
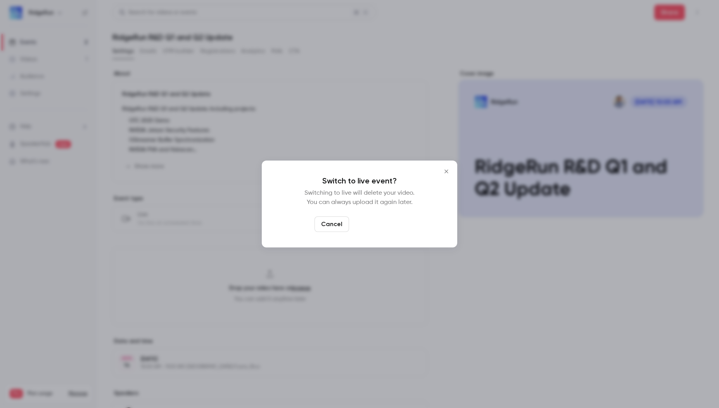
click at [388, 229] on button "Switch to live" at bounding box center [378, 224] width 52 height 16
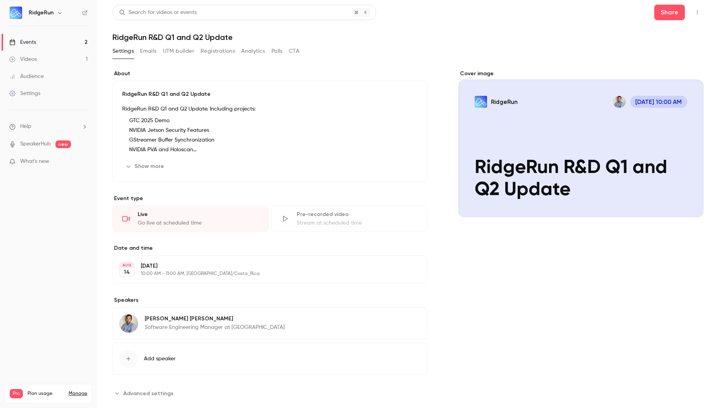
click at [154, 50] on button "Emails" at bounding box center [148, 51] width 16 height 12
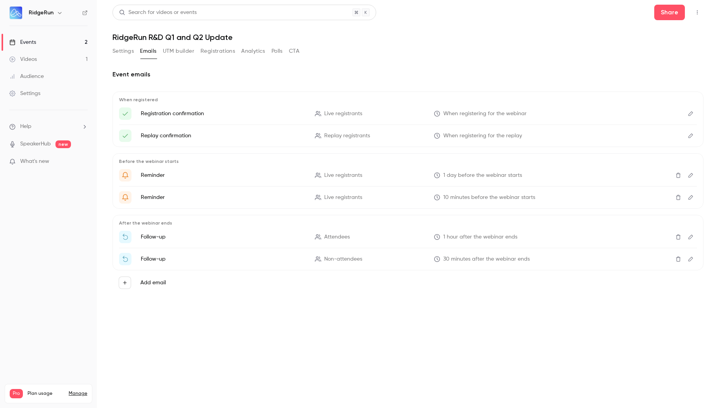
click at [128, 50] on button "Settings" at bounding box center [122, 51] width 21 height 12
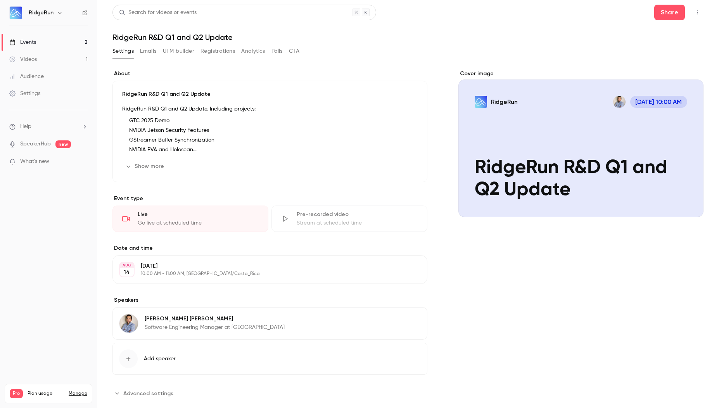
click at [155, 164] on button "Show more" at bounding box center [145, 166] width 47 height 12
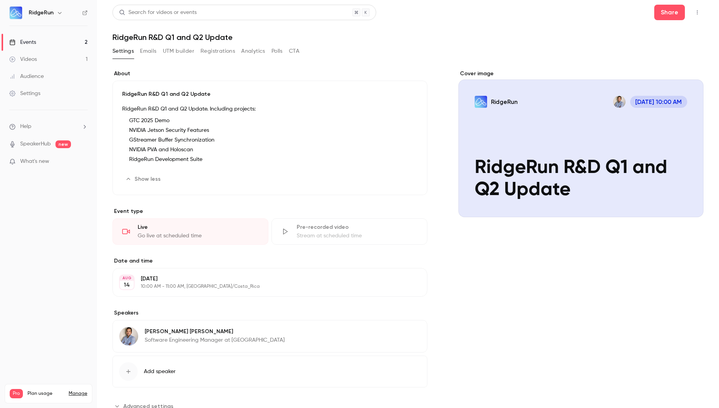
click at [145, 179] on button "Show less" at bounding box center [143, 179] width 43 height 12
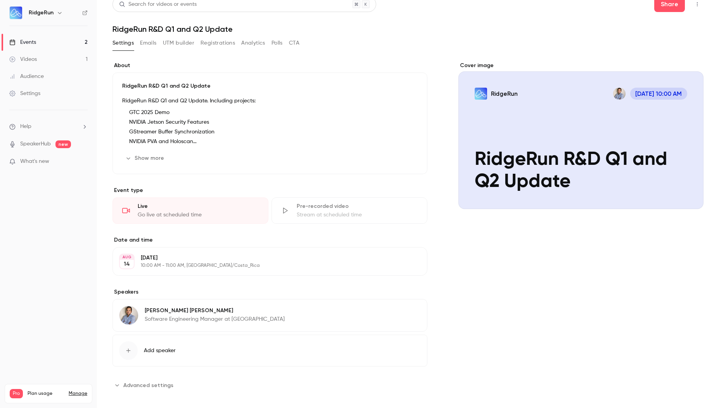
scroll to position [15, 0]
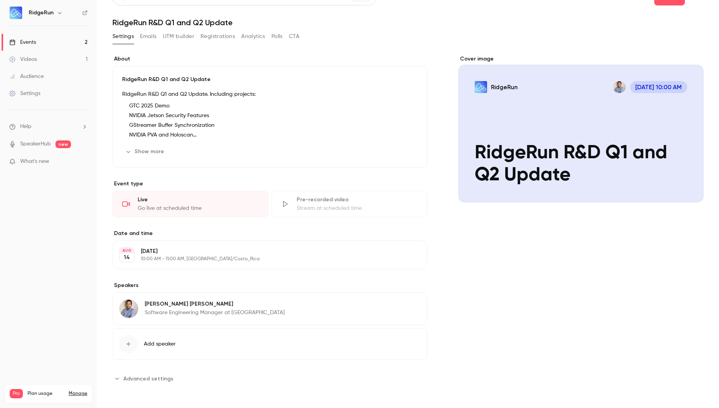
click at [152, 374] on button "Advanced settings" at bounding box center [145, 378] width 66 height 12
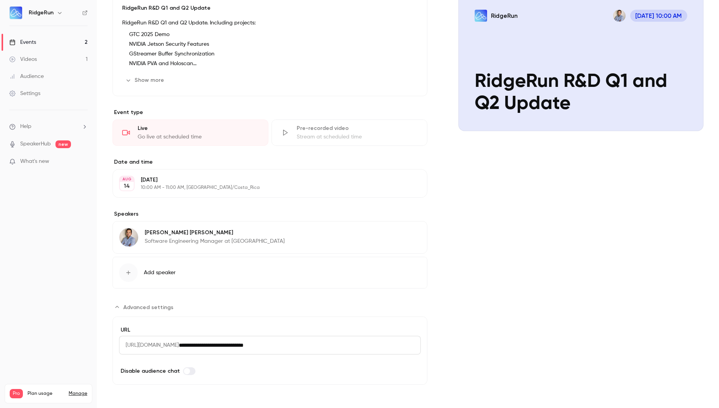
click at [159, 306] on span "Advanced settings" at bounding box center [148, 307] width 50 height 8
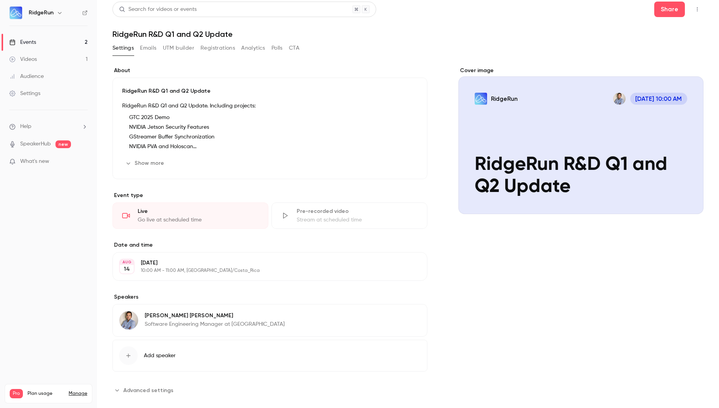
scroll to position [0, 0]
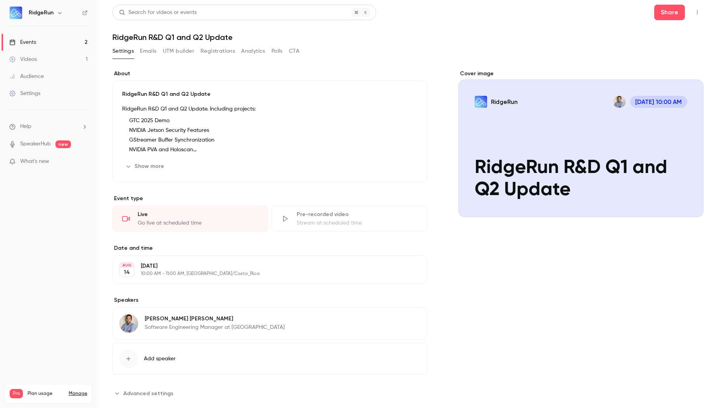
click at [697, 11] on icon "button" at bounding box center [697, 12] width 1 height 4
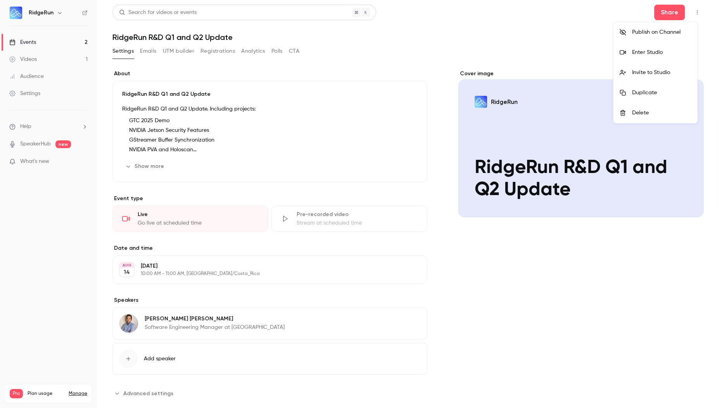
click at [655, 53] on div "Enter Studio" at bounding box center [661, 52] width 59 height 8
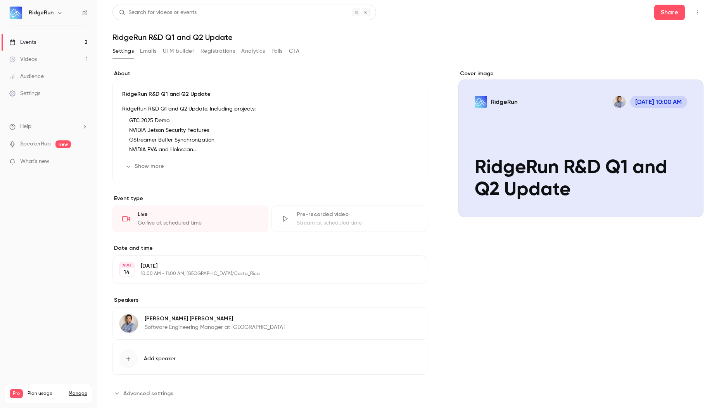
click at [40, 96] on div "Settings" at bounding box center [24, 94] width 31 height 8
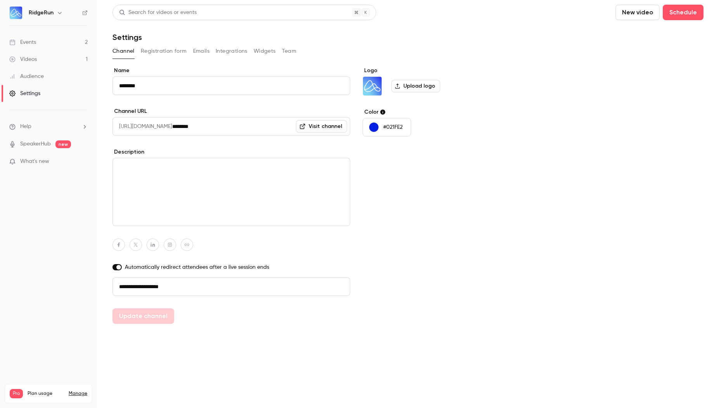
click at [267, 51] on button "Widgets" at bounding box center [265, 51] width 22 height 12
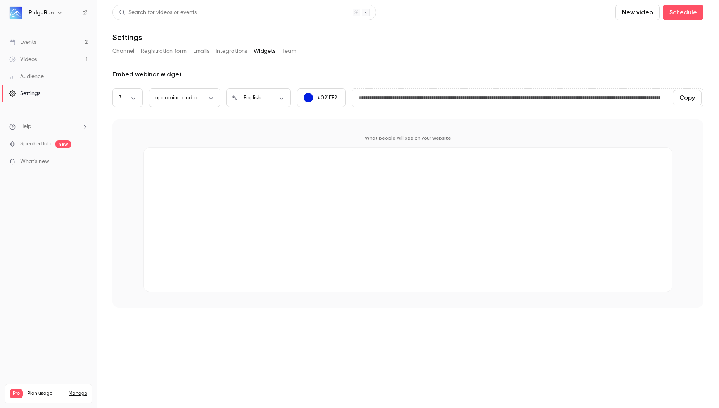
click at [293, 52] on button "Team" at bounding box center [289, 51] width 15 height 12
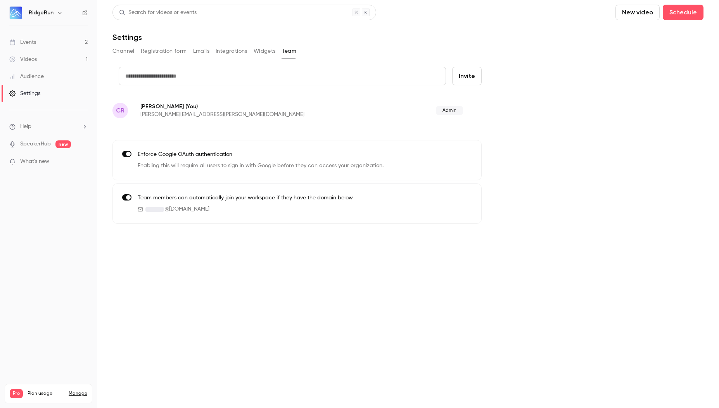
click at [48, 46] on link "Events 2" at bounding box center [48, 42] width 97 height 17
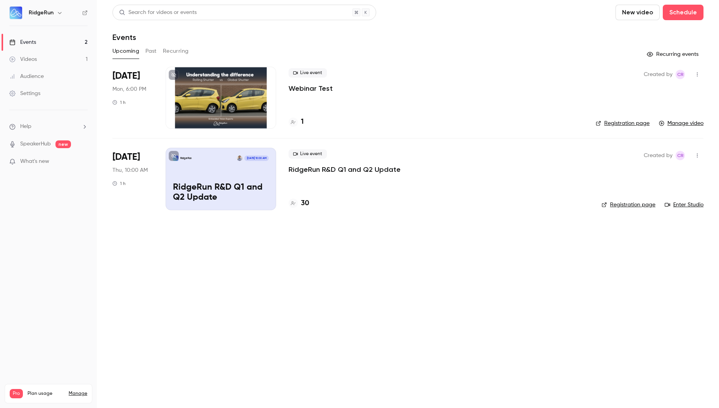
click at [213, 166] on div "RidgeRun [DATE] 10:00 AM RidgeRun R&D Q1 and Q2 Update" at bounding box center [221, 179] width 110 height 62
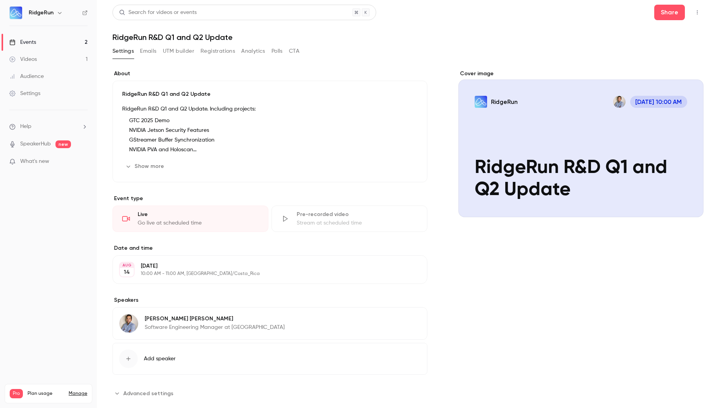
click at [178, 142] on li "GStreamer Buffer Synchronization" at bounding box center [272, 140] width 292 height 8
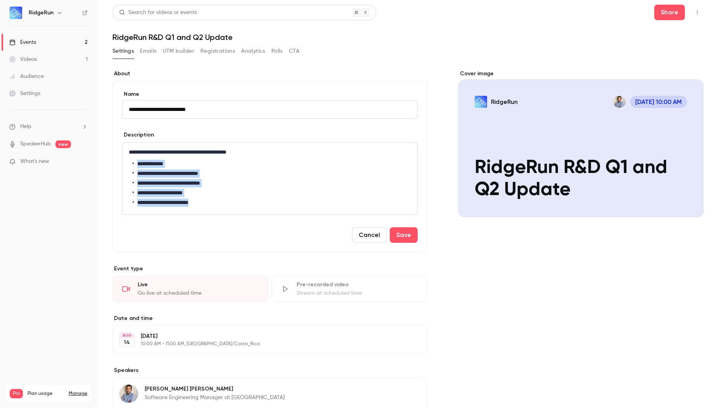
drag, startPoint x: 206, startPoint y: 203, endPoint x: 117, endPoint y: 162, distance: 97.8
click at [117, 162] on div "**********" at bounding box center [269, 167] width 315 height 172
